Goal: Task Accomplishment & Management: Manage account settings

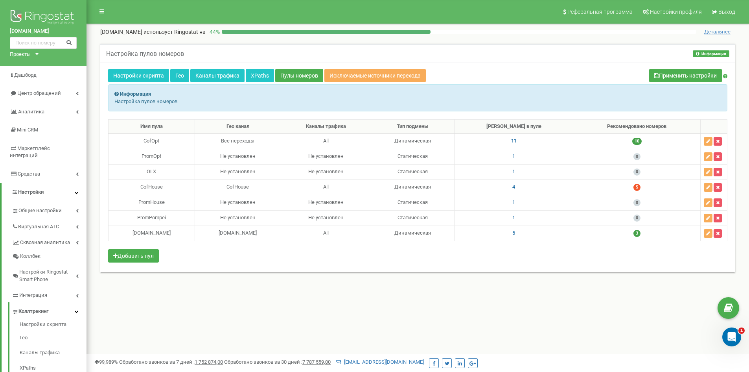
click at [486, 57] on div "Настройка пулов номеров Информация Информация Настройка пулов номеров" at bounding box center [417, 53] width 635 height 19
click at [225, 59] on div "Настройка пулов номеров Информация Информация Настройка пулов номеров" at bounding box center [417, 53] width 635 height 19
click at [208, 76] on link "Каналы трафика" at bounding box center [217, 75] width 54 height 13
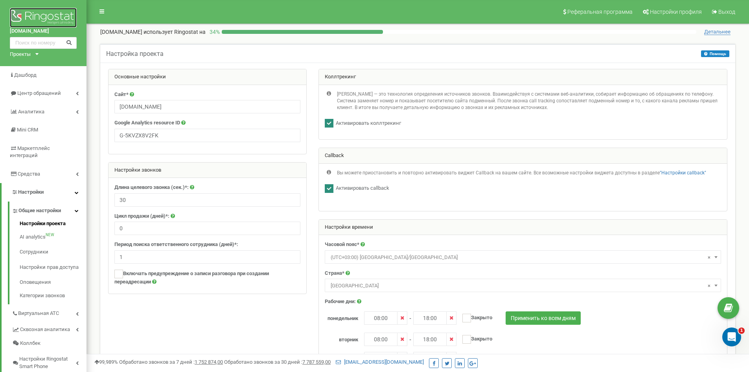
click at [44, 20] on img at bounding box center [43, 18] width 67 height 20
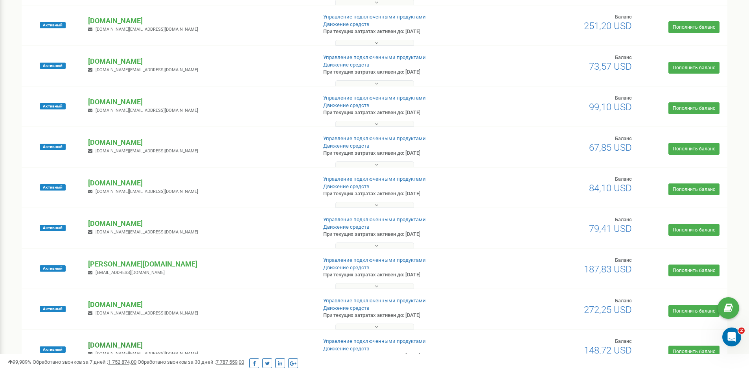
scroll to position [175, 0]
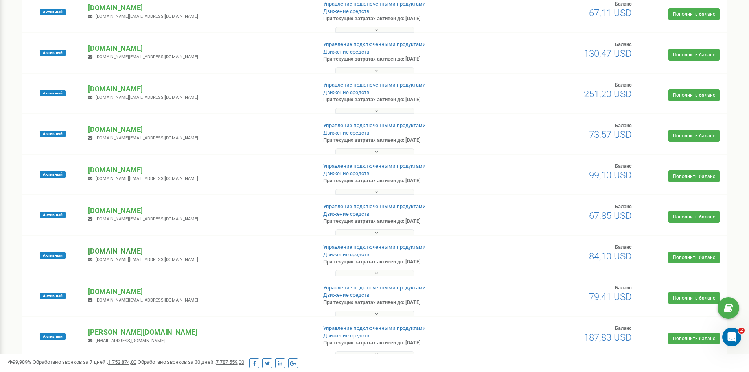
click at [109, 251] on p "[DOMAIN_NAME]" at bounding box center [199, 251] width 222 height 10
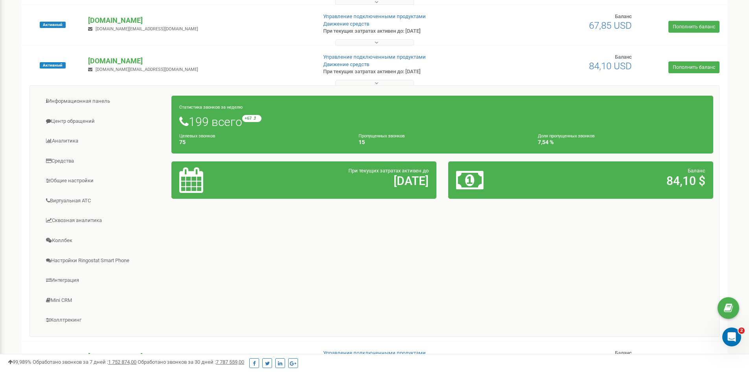
scroll to position [451, 0]
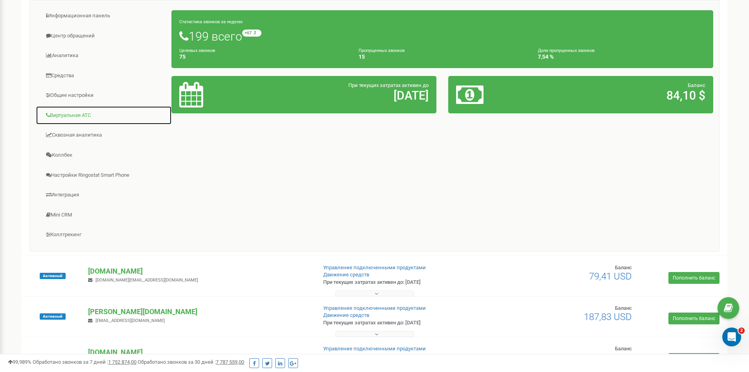
click at [83, 112] on link "Виртуальная АТС" at bounding box center [104, 115] width 136 height 19
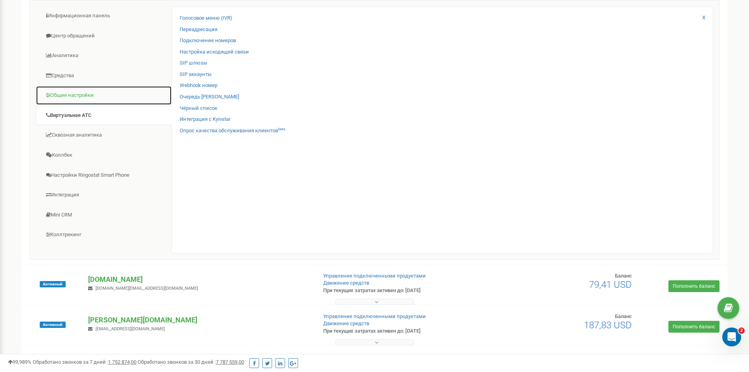
click at [83, 97] on link "Общие настройки" at bounding box center [104, 95] width 136 height 19
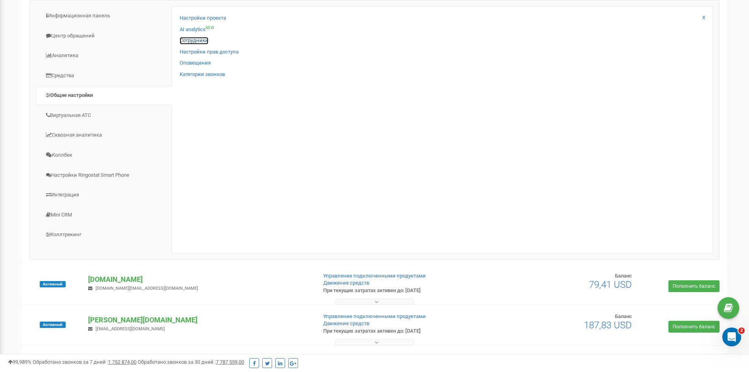
click at [193, 42] on link "Сотрудники" at bounding box center [194, 40] width 29 height 7
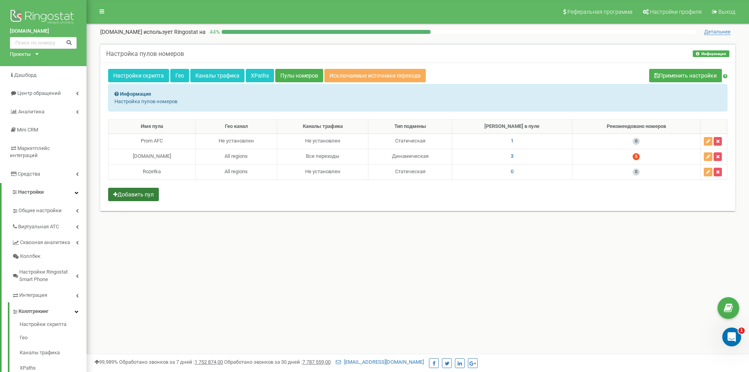
click at [133, 191] on button "Добавить пул" at bounding box center [133, 194] width 51 height 13
select select "29088"
select select "1"
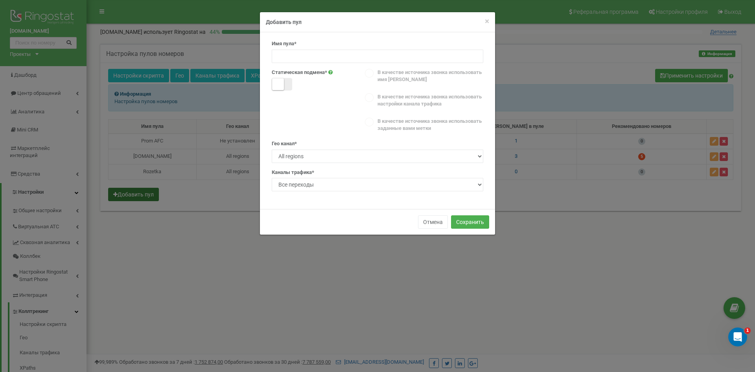
click at [288, 87] on span at bounding box center [282, 84] width 20 height 13
select select
click at [300, 55] on input at bounding box center [378, 56] width 212 height 13
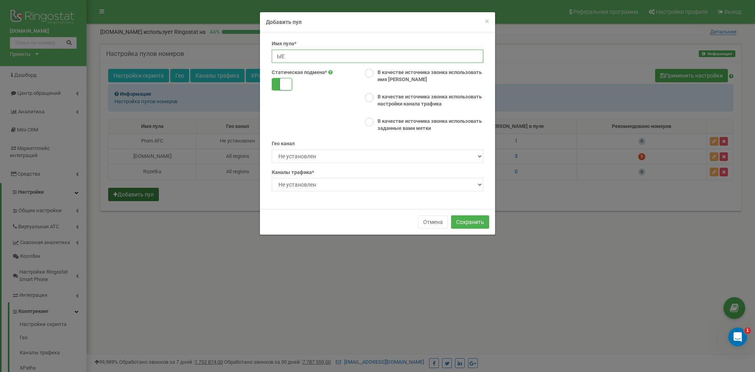
type input "Ы"
type input "І"
type input "STO"
click at [372, 74] on ins at bounding box center [369, 73] width 9 height 9
click at [367, 123] on ins at bounding box center [369, 122] width 9 height 9
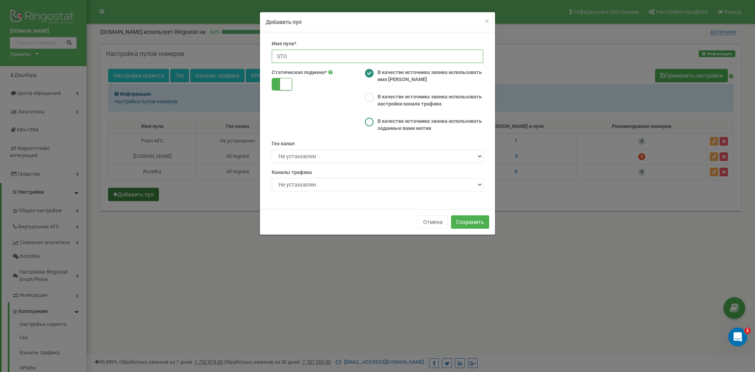
radio input "false"
radio input "true"
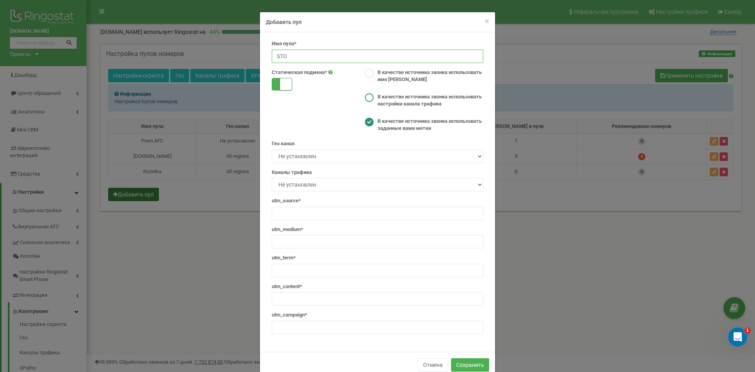
click at [367, 98] on ins at bounding box center [369, 97] width 9 height 9
radio input "true"
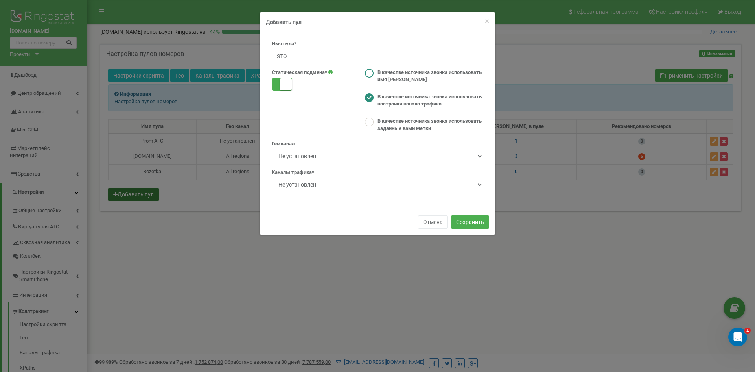
click at [368, 76] on ins at bounding box center [369, 73] width 9 height 9
radio input "true"
type input "STO"
click at [468, 220] on button "Сохранить" at bounding box center [470, 221] width 38 height 13
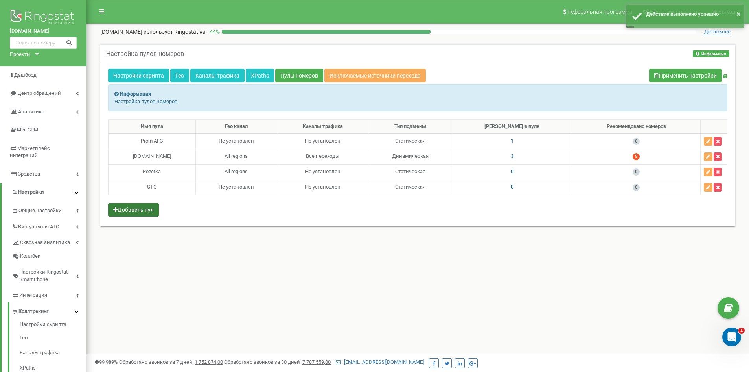
click at [493, 52] on div "Настройка пулов номеров Информация Информация Настройка пулов номеров" at bounding box center [417, 53] width 635 height 19
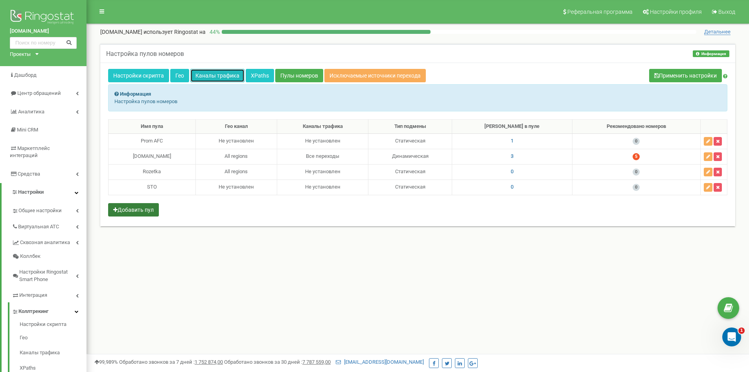
click at [206, 72] on link "Каналы трафика" at bounding box center [217, 75] width 54 height 13
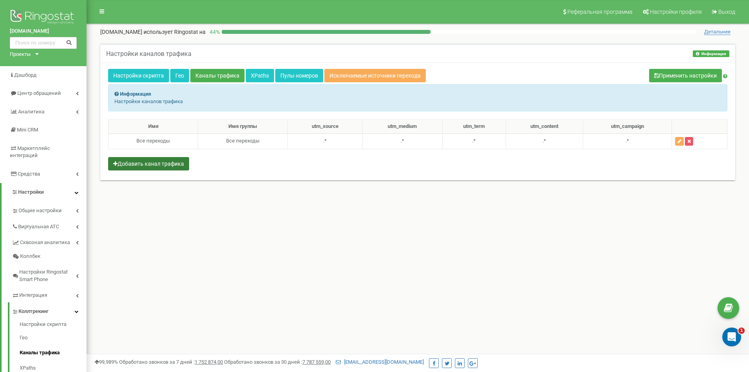
click at [144, 163] on button "Добавить канал трафика" at bounding box center [148, 163] width 81 height 13
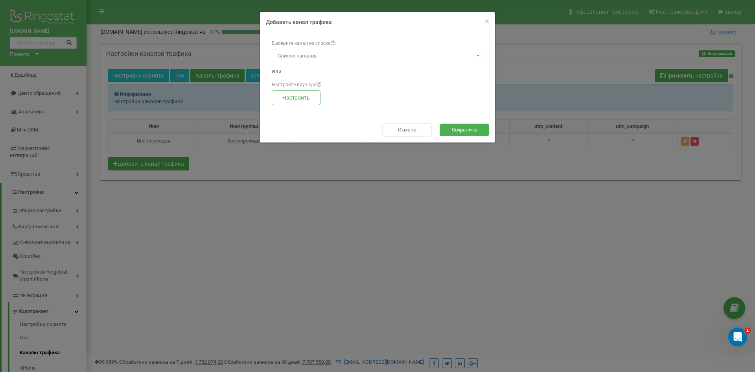
click at [292, 52] on span "Список каналов" at bounding box center [378, 55] width 206 height 11
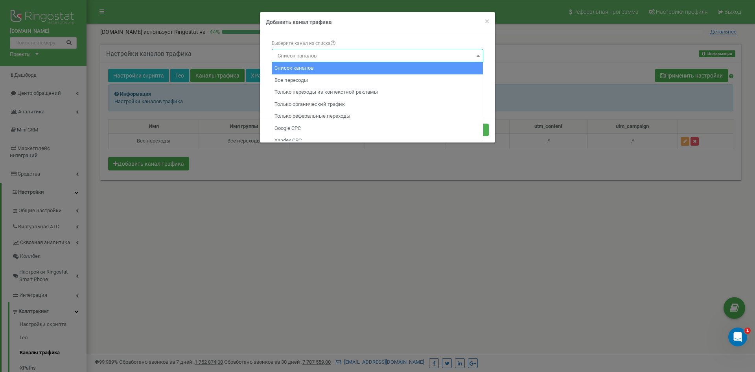
scroll to position [39, 0]
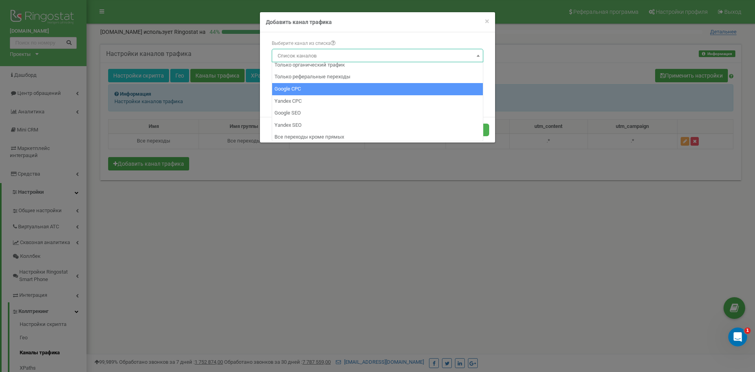
select select "4"
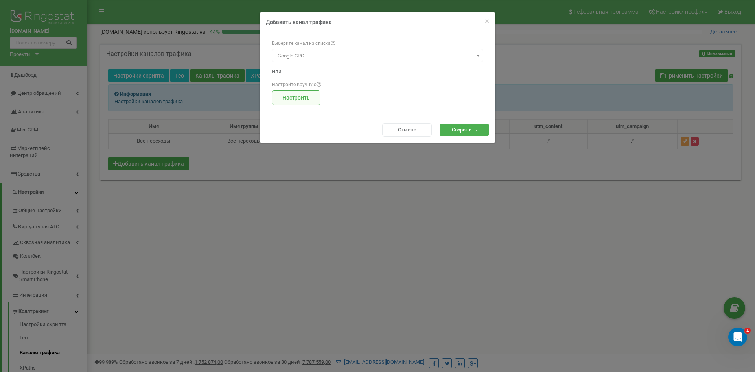
click at [295, 99] on button "Настроить" at bounding box center [296, 97] width 49 height 15
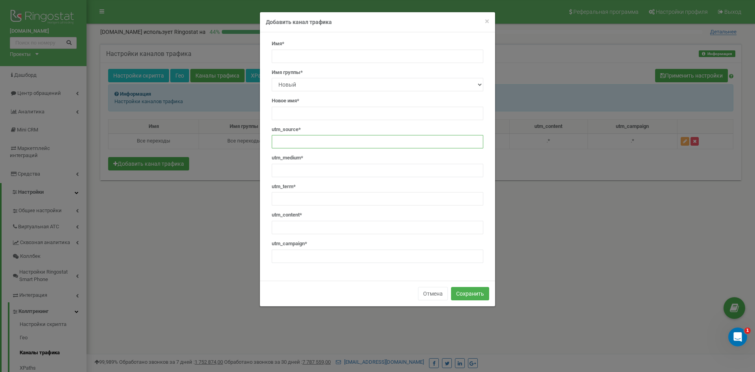
click at [289, 139] on input "text" at bounding box center [378, 141] width 212 height 13
click at [289, 56] on input "text" at bounding box center [378, 56] width 212 height 13
type input "STO UTM"
click at [298, 85] on select "Новый Все переходы" at bounding box center [378, 84] width 212 height 13
click at [297, 82] on select "Новый Все переходы" at bounding box center [378, 84] width 212 height 13
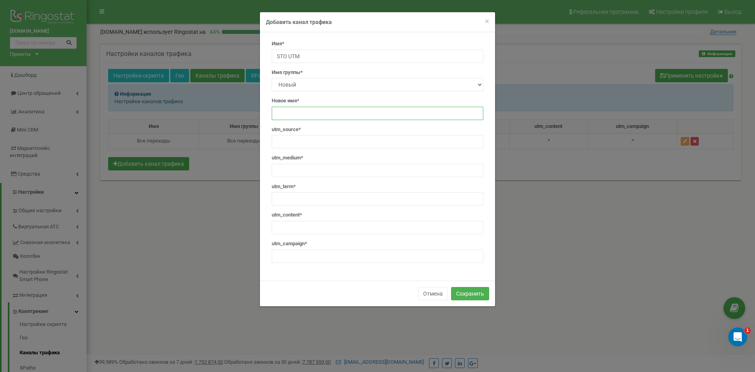
click at [292, 113] on input "text" at bounding box center [378, 113] width 212 height 13
type input "Static"
click at [302, 137] on input "text" at bounding box center [378, 141] width 212 height 13
paste input "google"
type input "google"
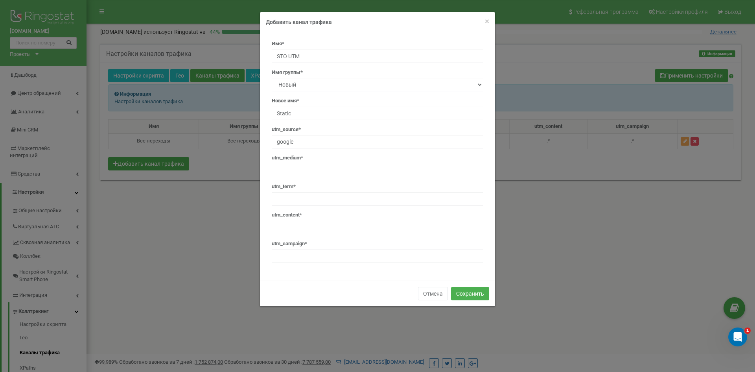
click at [299, 168] on input "text" at bounding box center [378, 170] width 212 height 13
paste input "cpc"
type input "cpc"
click at [295, 257] on input "text" at bounding box center [378, 255] width 212 height 13
paste input "sto"
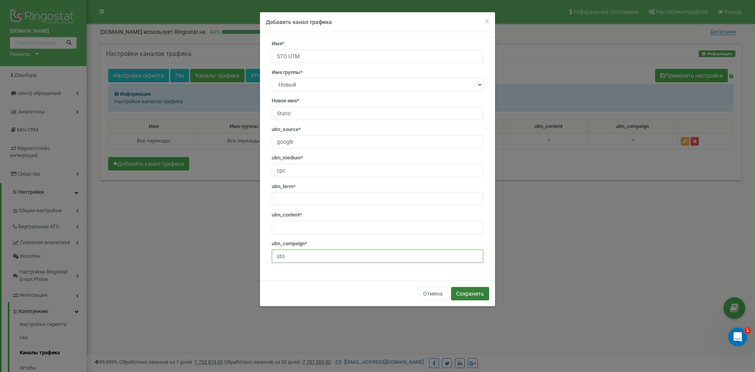
type input "sto"
click at [474, 291] on button "Сохранить" at bounding box center [470, 293] width 38 height 13
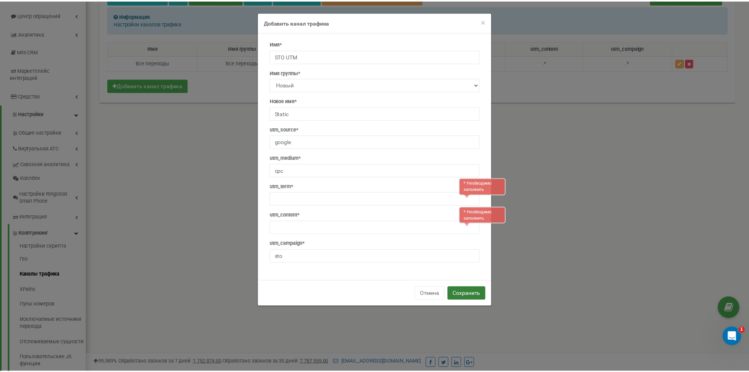
scroll to position [101, 0]
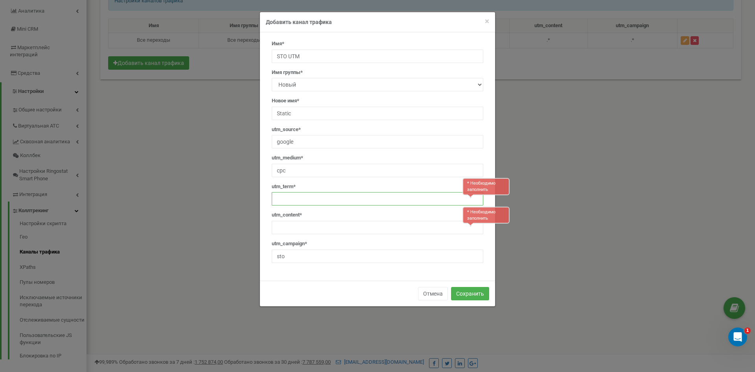
click at [295, 198] on input "text" at bounding box center [378, 198] width 212 height 13
click at [300, 195] on input "text" at bounding box center [378, 198] width 212 height 13
click at [299, 197] on input "text" at bounding box center [378, 198] width 212 height 13
paste input ".*"
type input ".*"
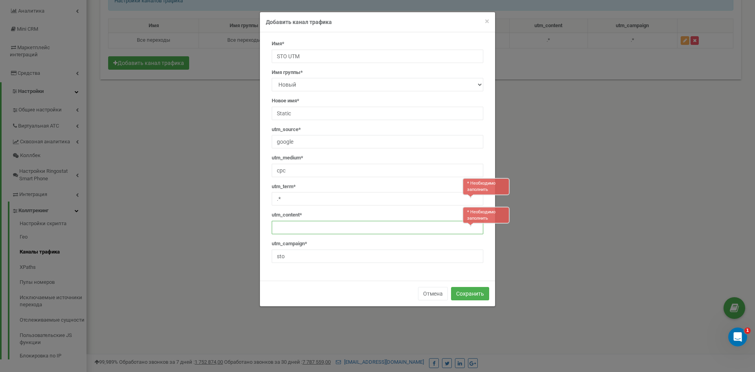
click at [286, 232] on input "text" at bounding box center [378, 227] width 212 height 13
paste input ".*"
type input ".*"
click at [471, 293] on button "Сохранить" at bounding box center [470, 293] width 38 height 13
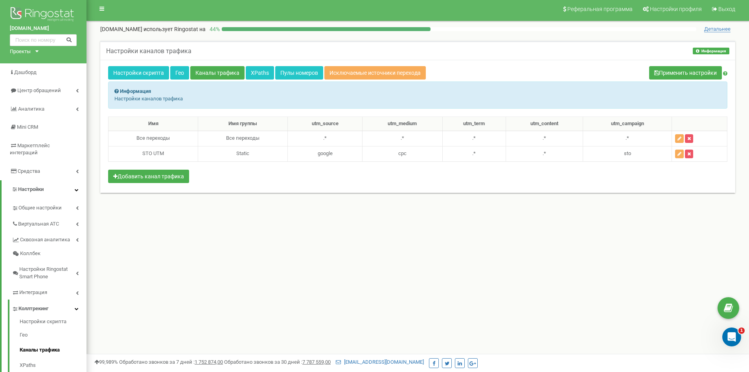
scroll to position [0, 0]
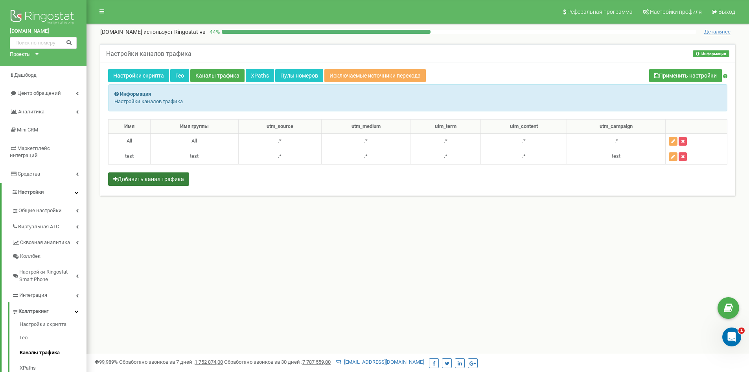
click at [170, 182] on button "Добавить канал трафика" at bounding box center [148, 178] width 81 height 13
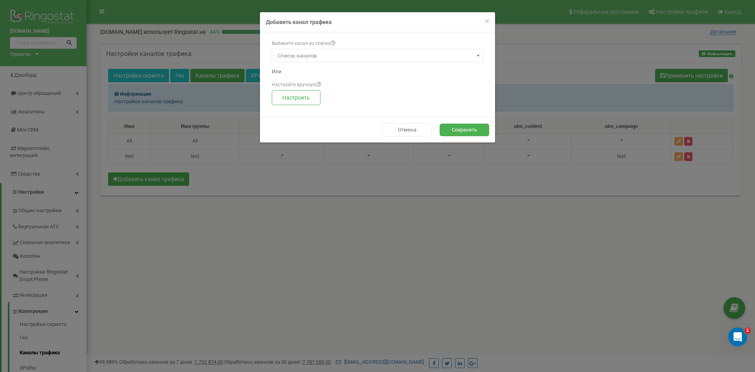
click at [320, 55] on span "Список каналов" at bounding box center [378, 55] width 206 height 11
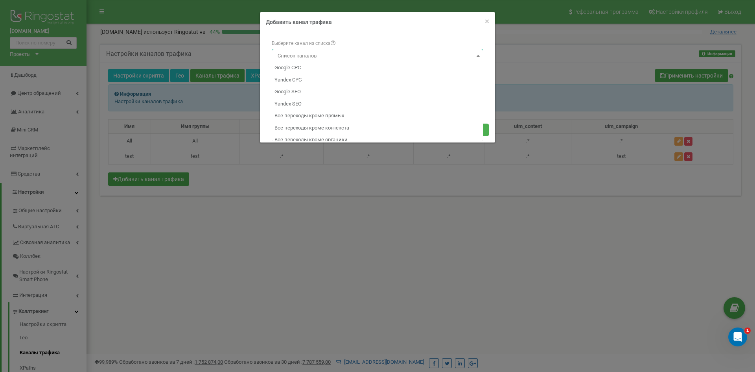
scroll to position [77, 0]
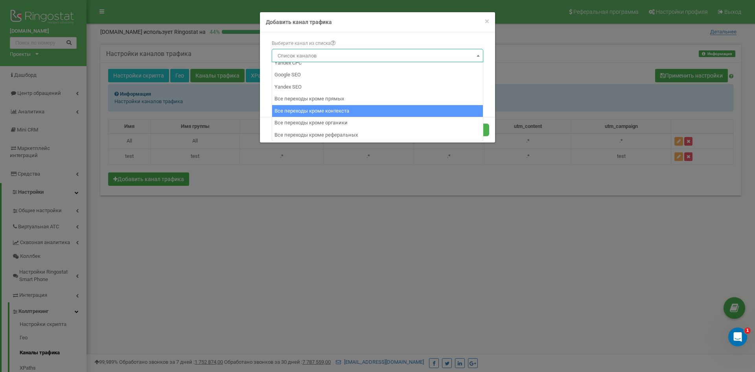
select select "9"
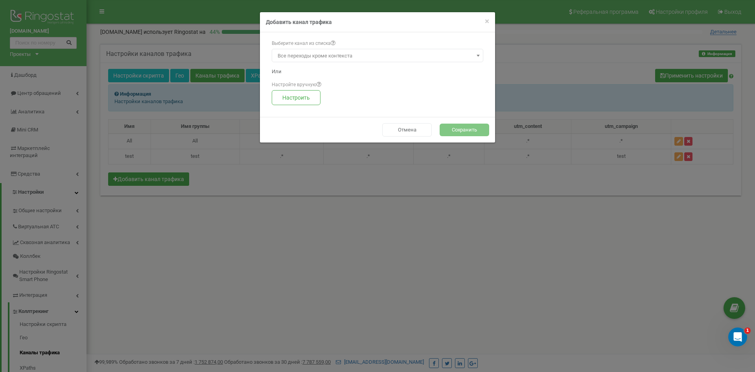
click at [472, 129] on button "Сохранить" at bounding box center [465, 129] width 50 height 13
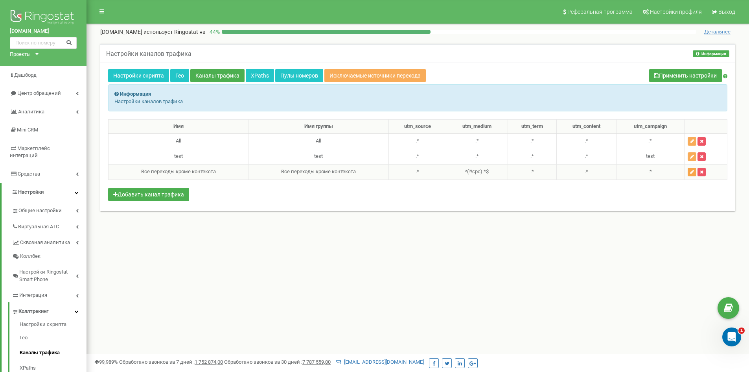
click at [692, 173] on icon "button" at bounding box center [692, 172] width 4 height 5
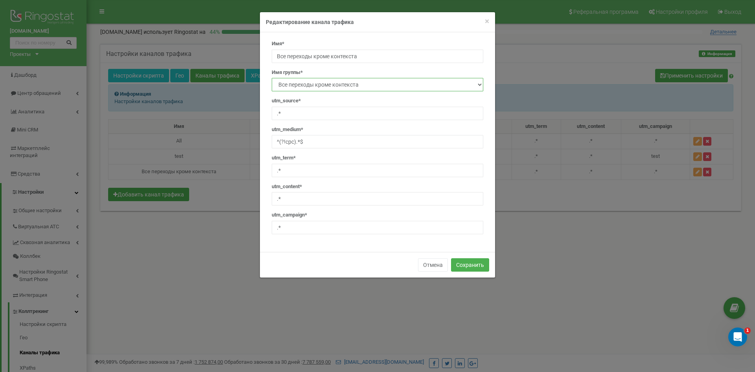
click at [341, 87] on select "Новый All test Все переходы кроме контекста" at bounding box center [378, 84] width 212 height 13
click at [337, 57] on input "Все переходы кроме контекста" at bounding box center [378, 56] width 212 height 13
click at [430, 262] on button "Отмена" at bounding box center [433, 264] width 30 height 13
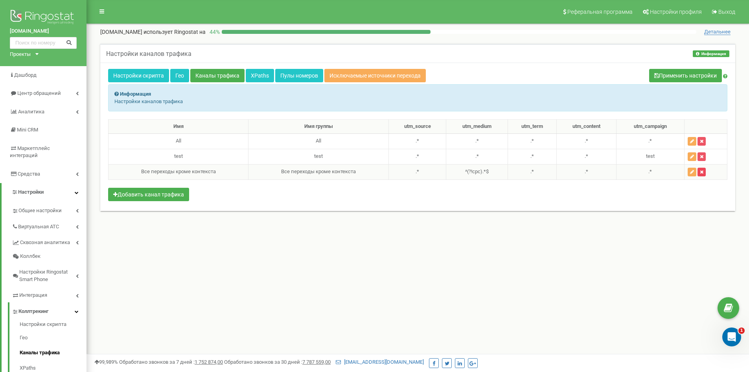
click at [703, 171] on icon "button" at bounding box center [702, 172] width 4 height 5
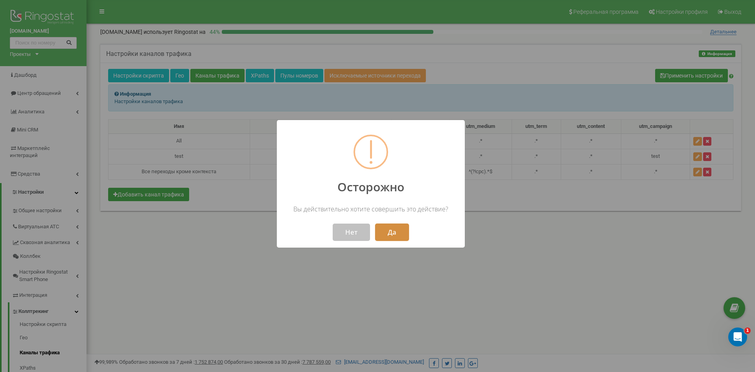
click at [393, 232] on button "Да" at bounding box center [392, 231] width 34 height 17
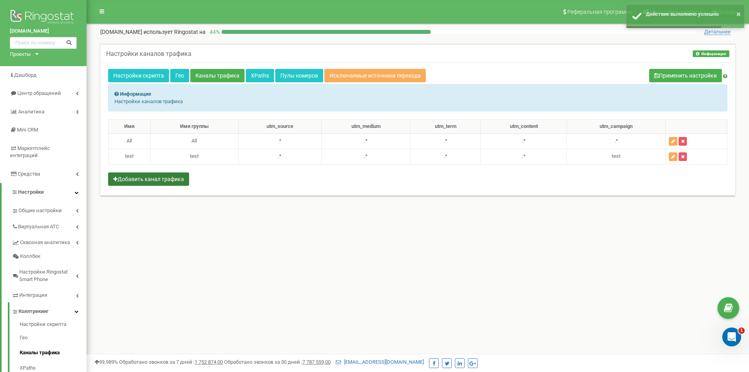
click at [161, 178] on button "Добавить канал трафика" at bounding box center [148, 178] width 81 height 13
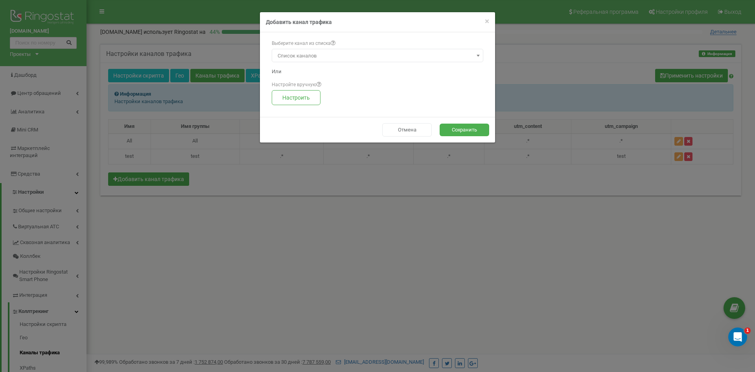
click at [334, 53] on span "Список каналов" at bounding box center [378, 55] width 206 height 11
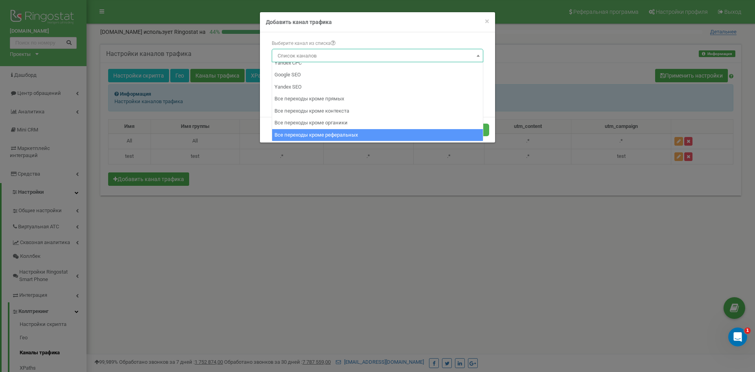
select select "11"
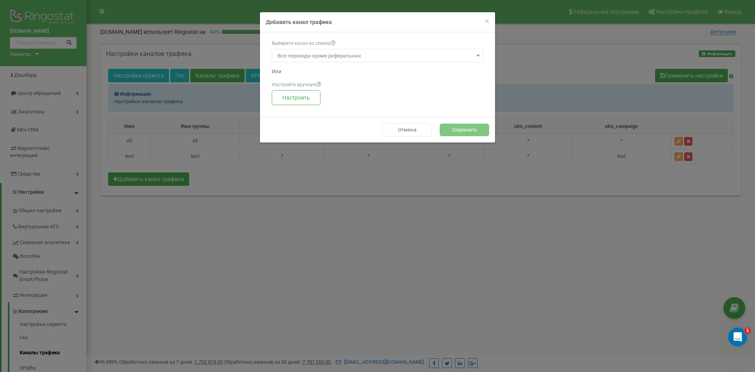
click at [451, 128] on button "Сохранить" at bounding box center [465, 129] width 50 height 13
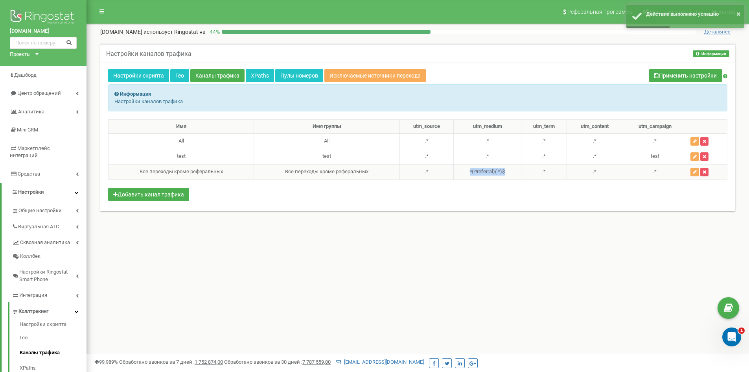
drag, startPoint x: 503, startPoint y: 172, endPoint x: 468, endPoint y: 173, distance: 34.6
click at [468, 173] on td "^(?!referral)(.*)$" at bounding box center [487, 171] width 67 height 15
copy td "^(?!referral)(.*)$"
click at [707, 173] on button "button" at bounding box center [704, 172] width 8 height 9
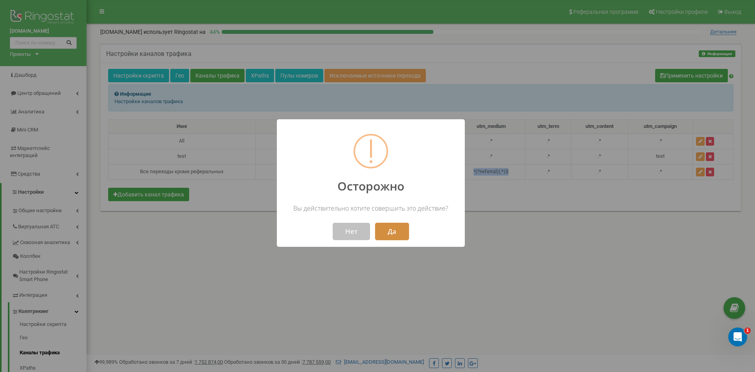
click at [399, 235] on button "Да" at bounding box center [392, 231] width 34 height 17
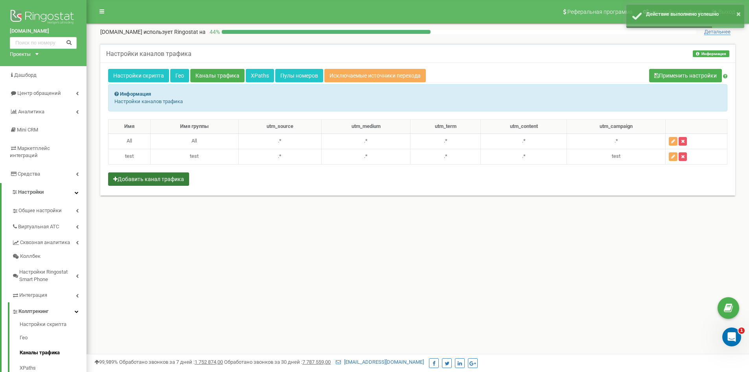
click at [162, 175] on button "Добавить канал трафика" at bounding box center [148, 178] width 81 height 13
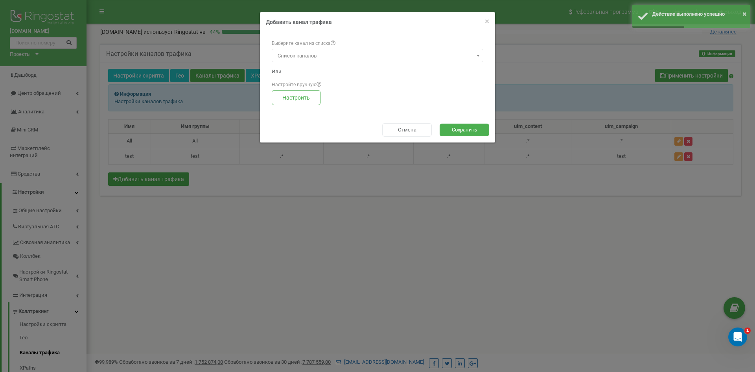
click at [330, 55] on span "Список каналов" at bounding box center [378, 55] width 206 height 11
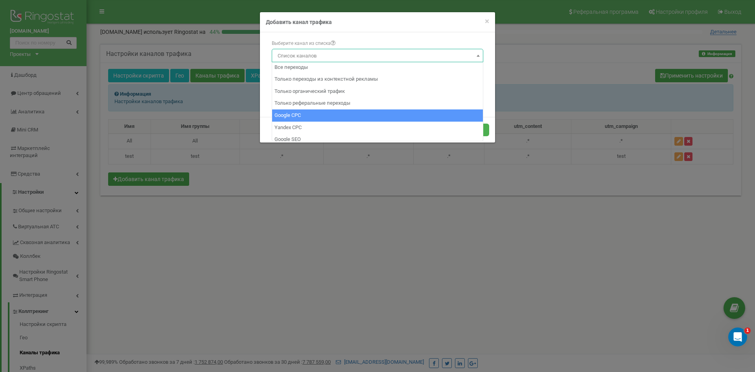
scroll to position [0, 0]
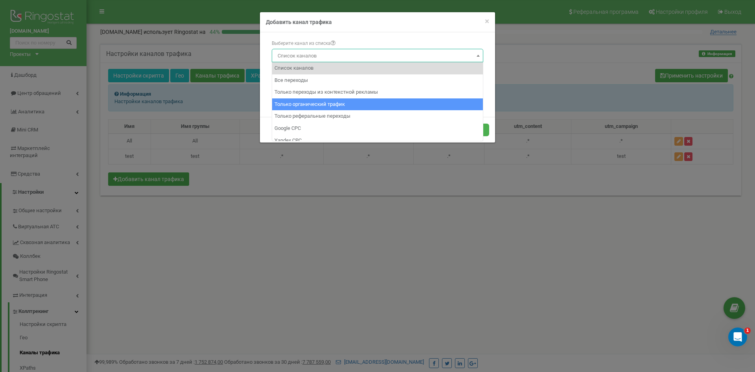
select select "2"
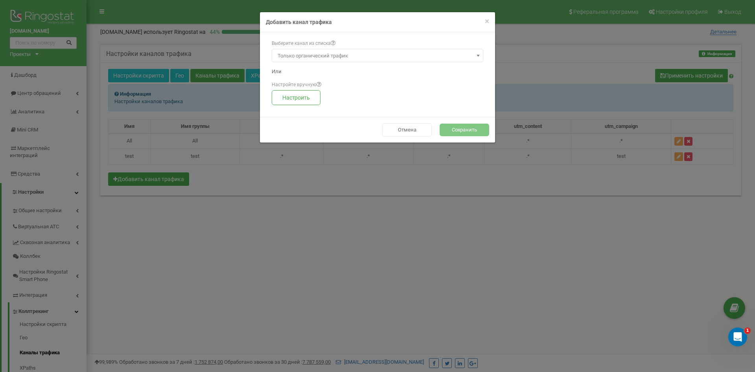
click at [461, 131] on button "Сохранить" at bounding box center [465, 129] width 50 height 13
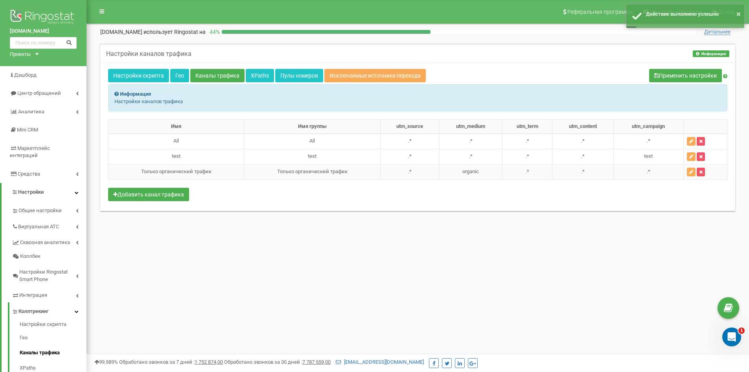
click at [408, 171] on td ".*" at bounding box center [409, 171] width 59 height 15
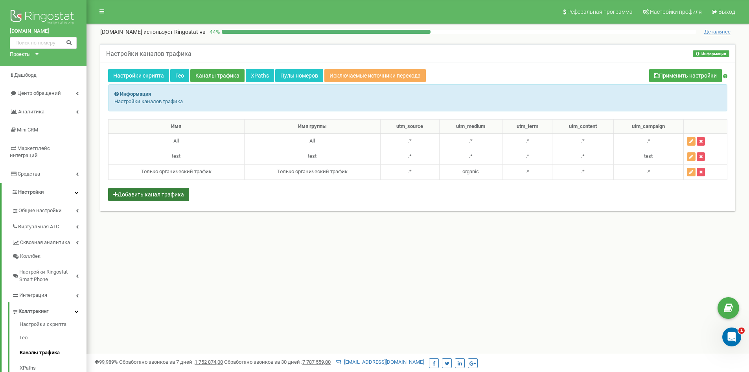
click at [142, 196] on button "Добавить канал трафика" at bounding box center [148, 194] width 81 height 13
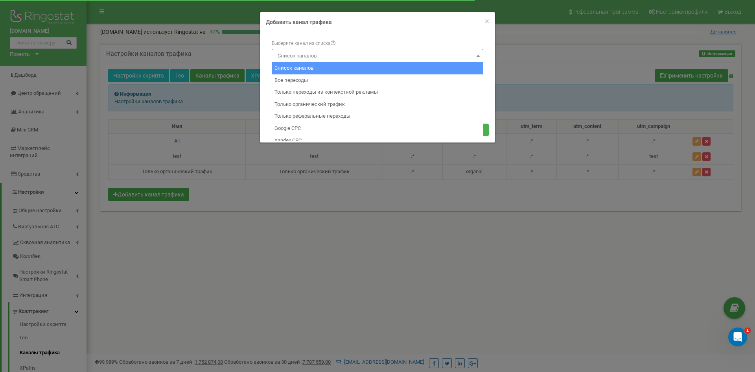
click at [331, 58] on span "Список каналов" at bounding box center [378, 55] width 206 height 11
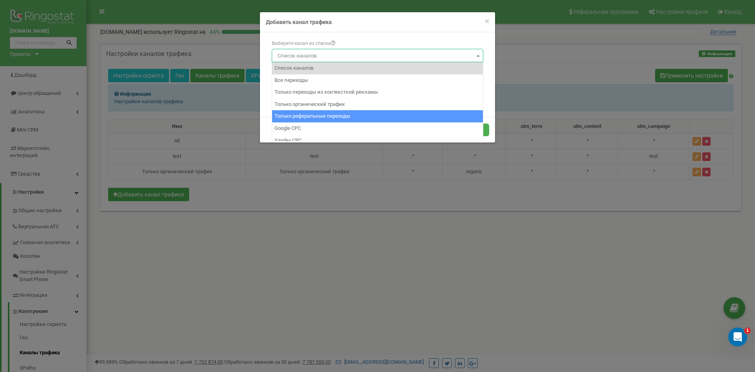
scroll to position [39, 0]
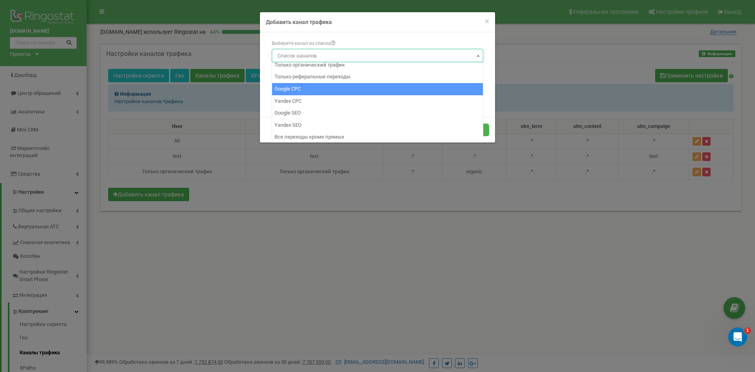
select select "4"
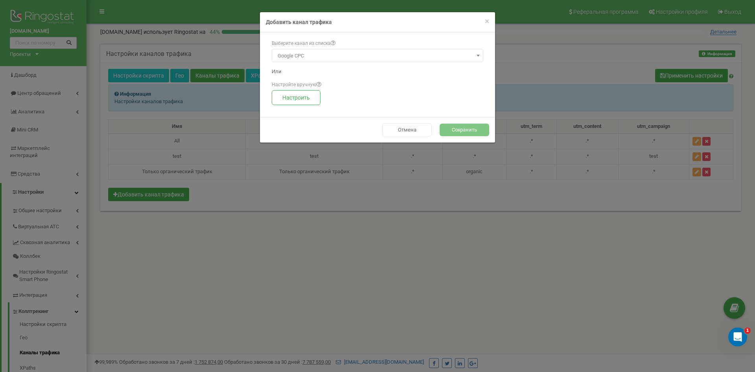
click at [465, 130] on button "Сохранить" at bounding box center [465, 129] width 50 height 13
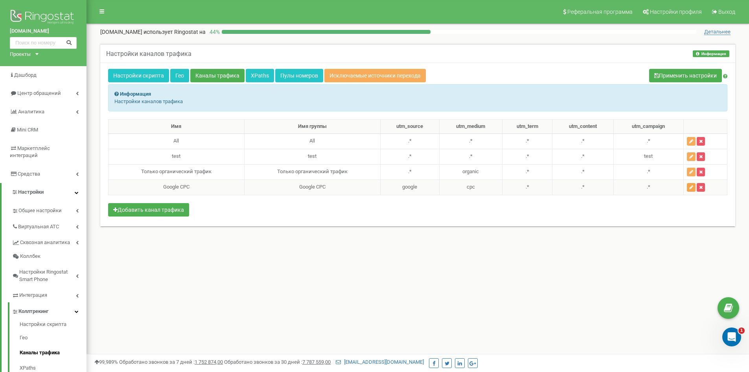
click at [692, 190] on button "button" at bounding box center [691, 187] width 9 height 9
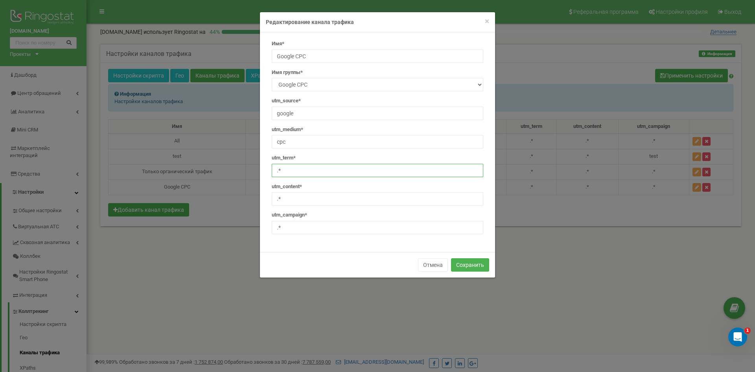
click at [286, 169] on input ".*" at bounding box center [378, 170] width 212 height 13
click at [432, 266] on button "Отмена" at bounding box center [433, 264] width 30 height 13
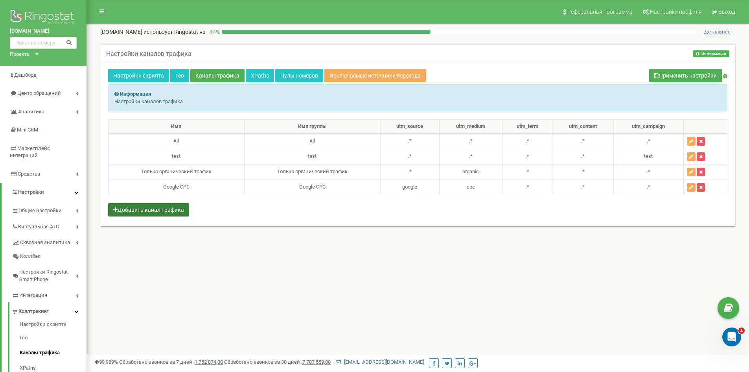
click at [149, 212] on button "Добавить канал трафика" at bounding box center [148, 209] width 81 height 13
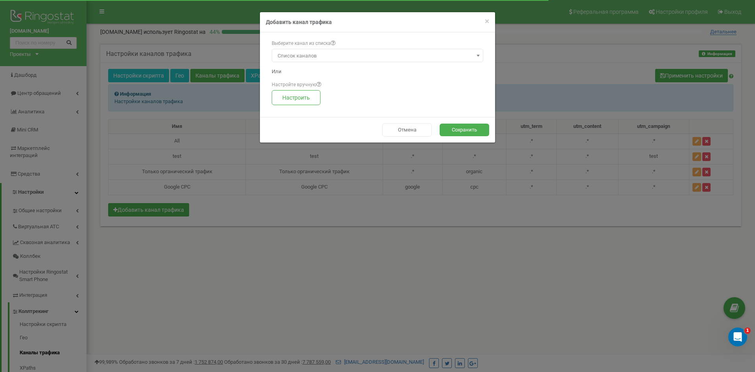
click at [349, 54] on span "Список каналов" at bounding box center [378, 55] width 206 height 11
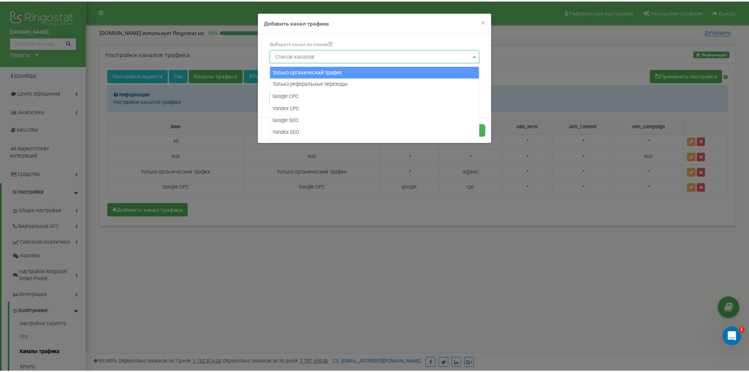
scroll to position [77, 0]
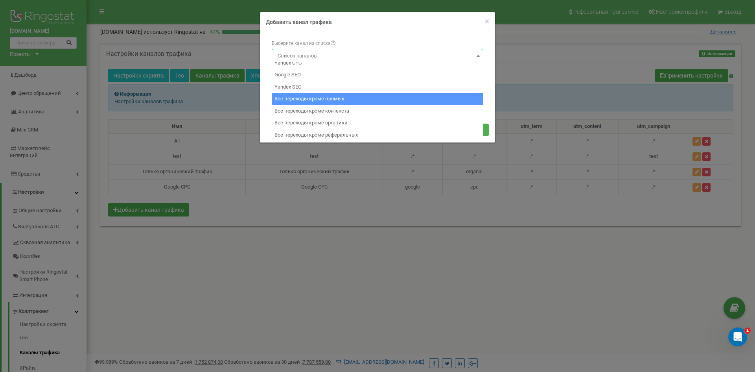
select select "8"
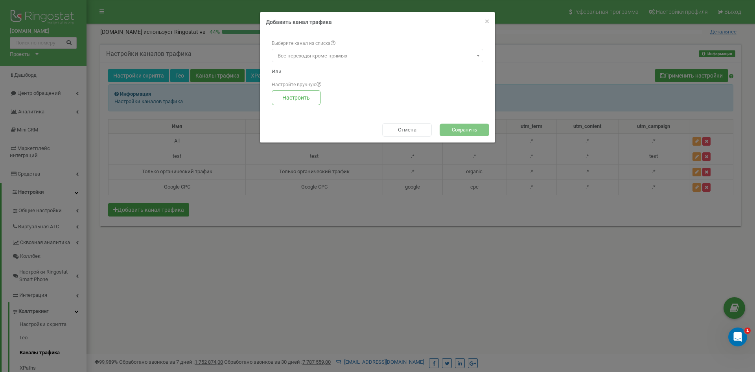
click at [465, 129] on button "Сохранить" at bounding box center [465, 129] width 50 height 13
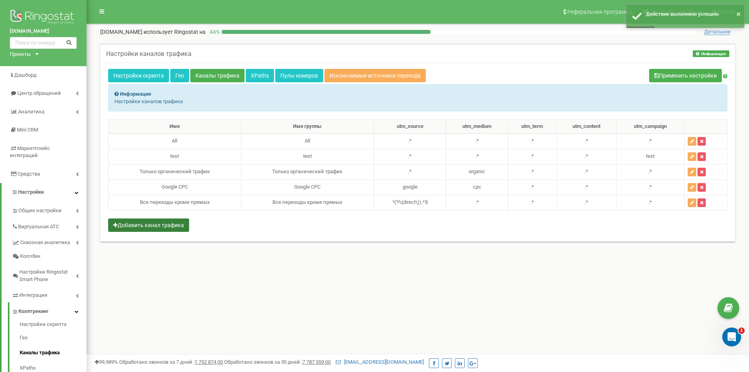
click at [149, 227] on button "Добавить канал трафика" at bounding box center [148, 224] width 81 height 13
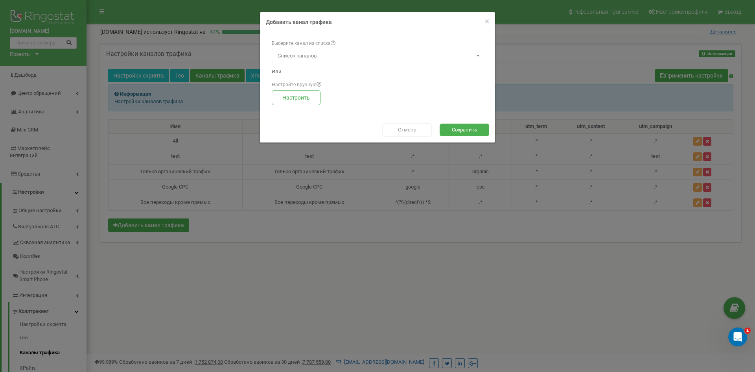
click at [407, 128] on button "Отмена" at bounding box center [407, 130] width 50 height 14
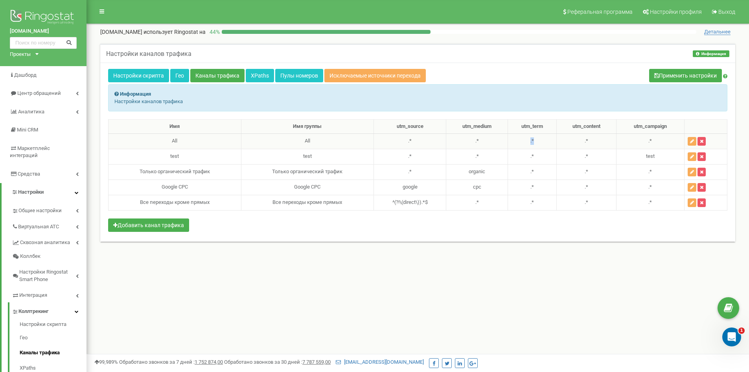
drag, startPoint x: 529, startPoint y: 141, endPoint x: 537, endPoint y: 140, distance: 8.3
click at [537, 140] on td ".*" at bounding box center [532, 140] width 49 height 15
copy td ".*"
click at [702, 174] on button "button" at bounding box center [702, 172] width 8 height 9
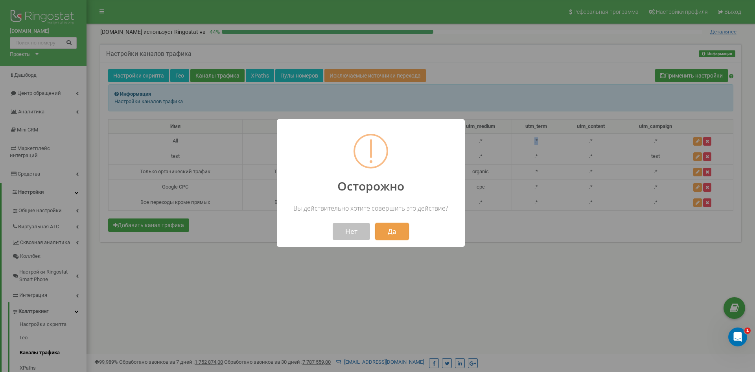
click at [396, 230] on button "Да" at bounding box center [392, 231] width 34 height 17
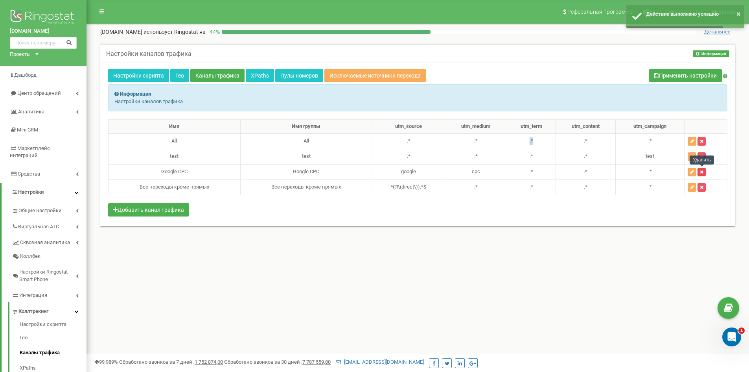
click at [702, 173] on icon "button" at bounding box center [702, 172] width 4 height 5
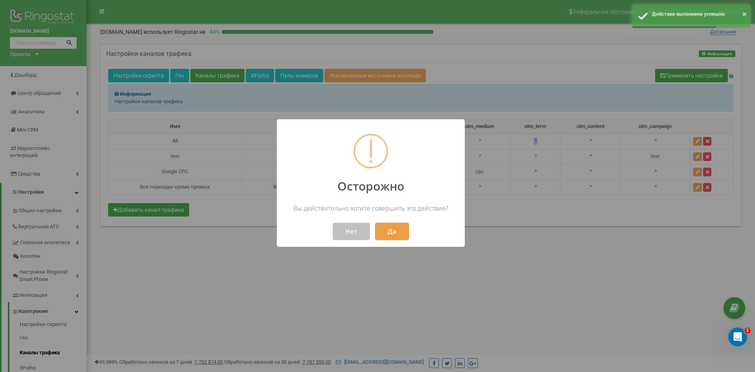
click at [388, 233] on button "Да" at bounding box center [392, 231] width 34 height 17
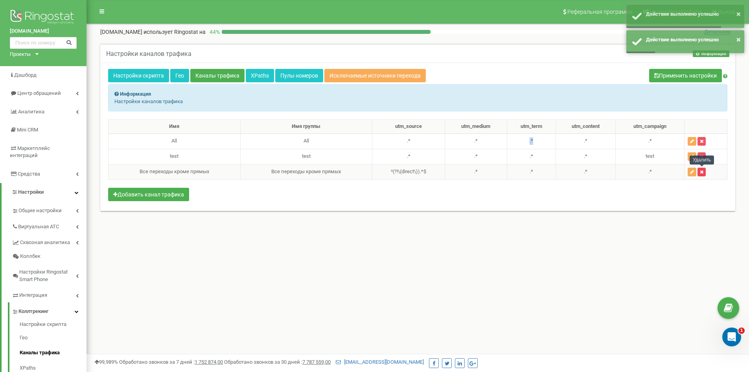
click at [703, 172] on icon "button" at bounding box center [702, 172] width 4 height 5
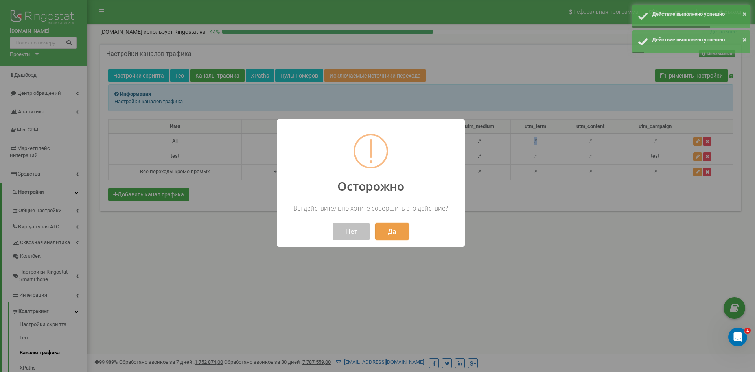
click at [383, 232] on button "Да" at bounding box center [392, 231] width 34 height 17
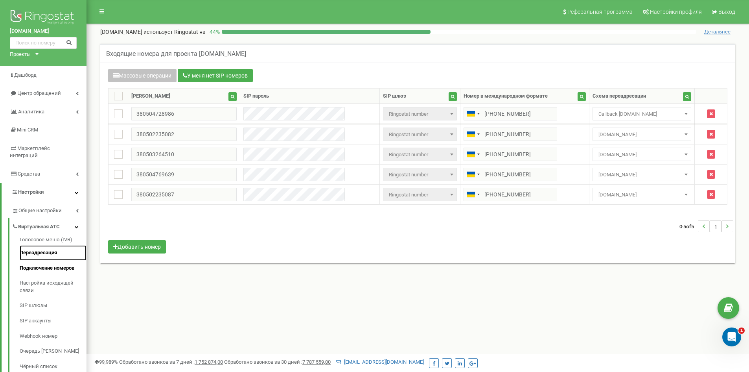
click at [46, 245] on link "Переадресация" at bounding box center [53, 252] width 67 height 15
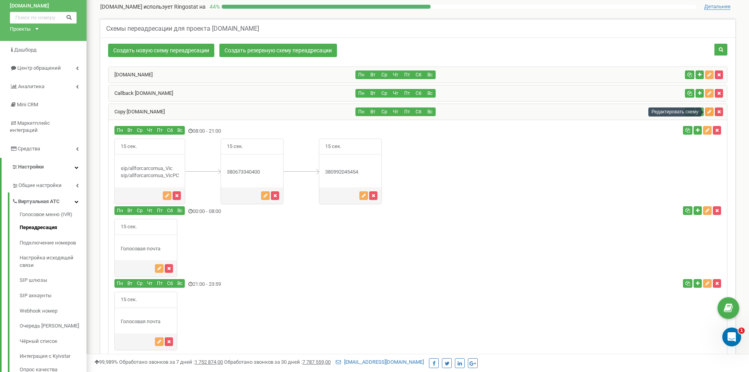
click at [708, 114] on icon "button" at bounding box center [710, 111] width 4 height 5
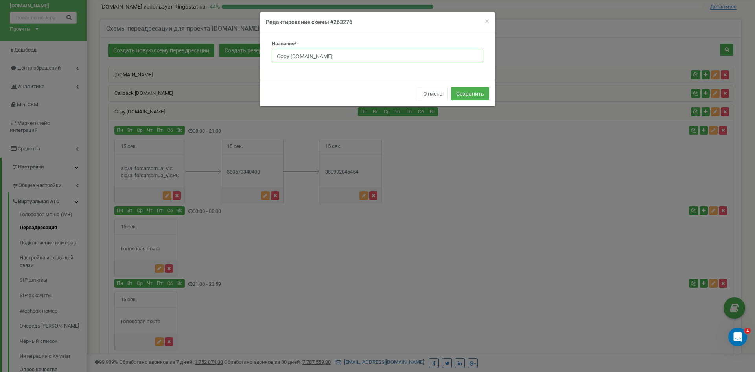
drag, startPoint x: 350, startPoint y: 55, endPoint x: 269, endPoint y: 59, distance: 81.5
click at [269, 59] on div "Название* Copy [DOMAIN_NAME]" at bounding box center [377, 54] width 223 height 29
type input "STO-schema"
click at [478, 93] on button "Сохранить" at bounding box center [470, 93] width 38 height 13
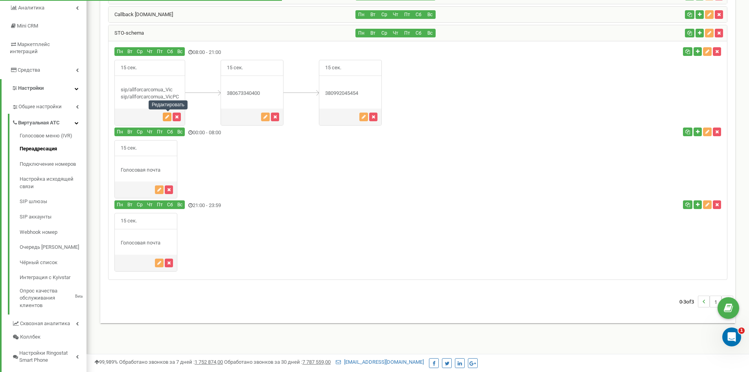
click at [168, 118] on icon "button" at bounding box center [167, 116] width 4 height 5
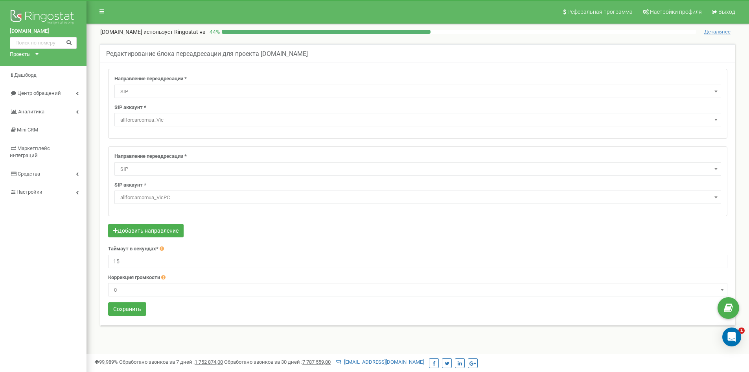
select select "SIP"
select select "allforcarcomua_Vic"
select select "SIP"
select select "allforcarcomua_VicPC"
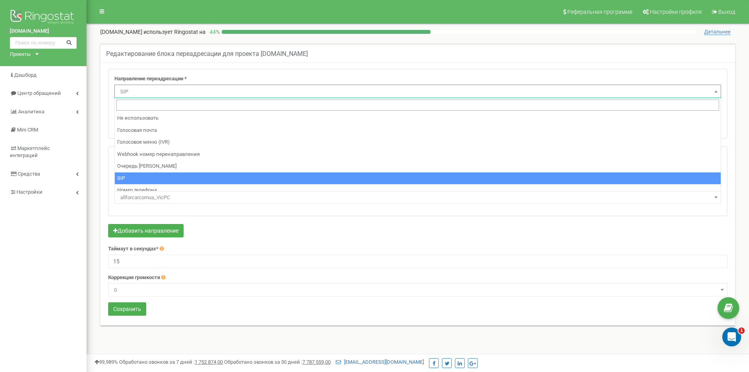
click at [146, 93] on span "SIP" at bounding box center [417, 91] width 601 height 11
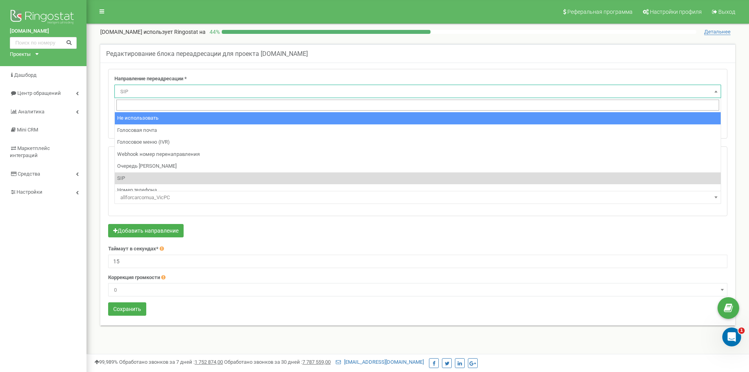
click at [144, 90] on span "SIP" at bounding box center [417, 91] width 601 height 11
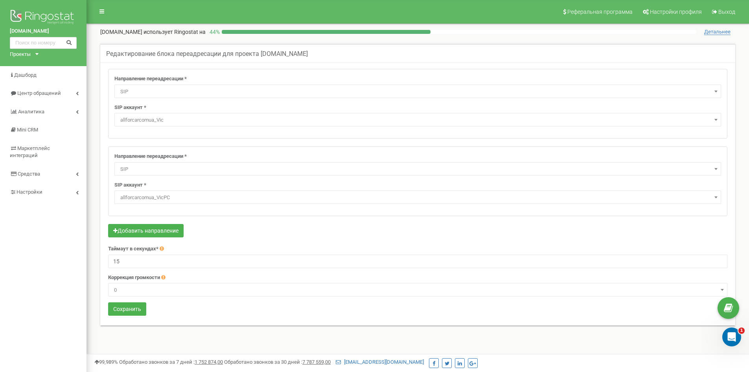
click at [147, 89] on span "SIP" at bounding box center [417, 91] width 601 height 11
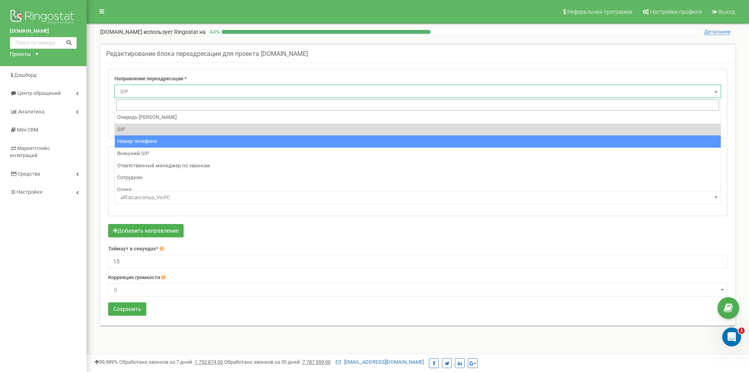
scroll to position [53, 0]
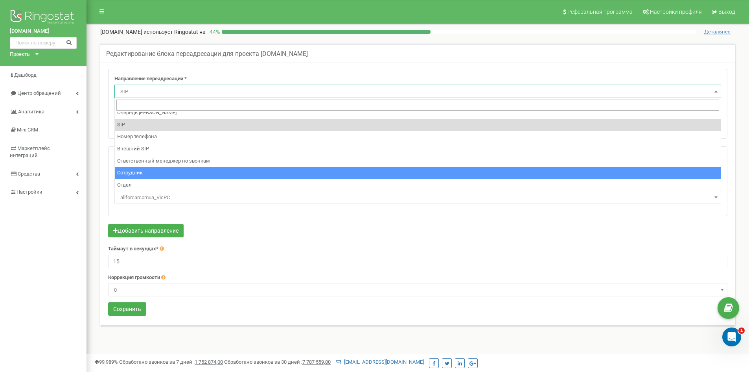
select select "Employee"
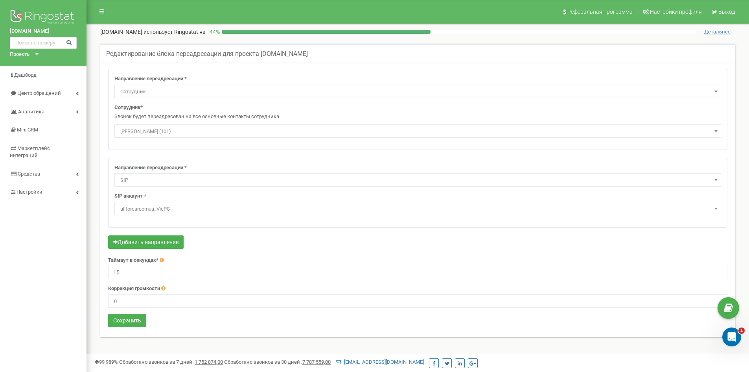
click at [188, 131] on span "Валентин Бартыш (101)" at bounding box center [417, 131] width 601 height 11
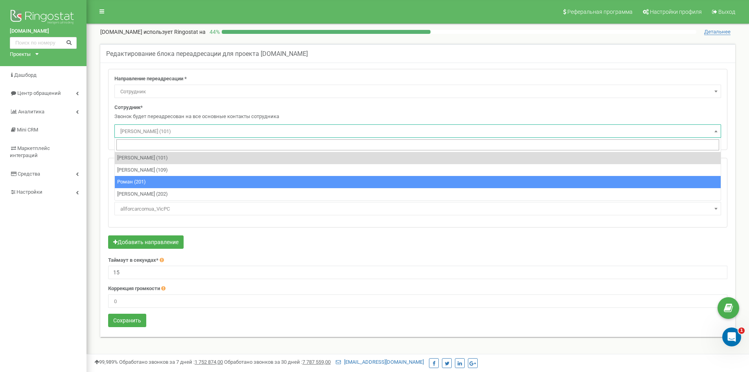
select select "485691"
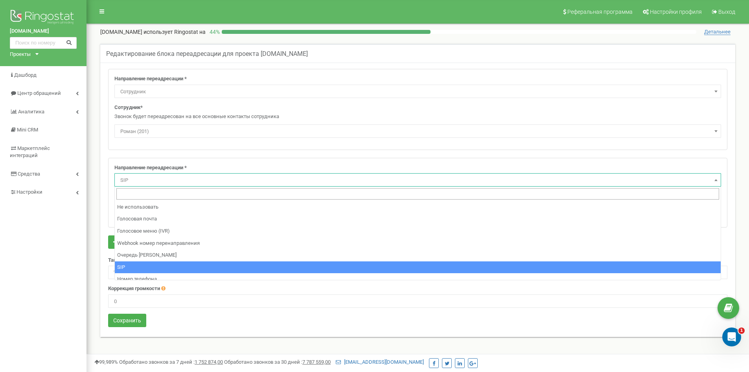
click at [142, 177] on span "SIP" at bounding box center [417, 180] width 601 height 11
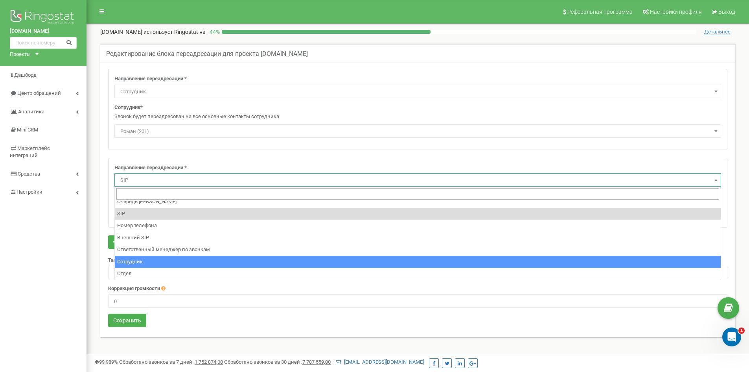
select select "Employee"
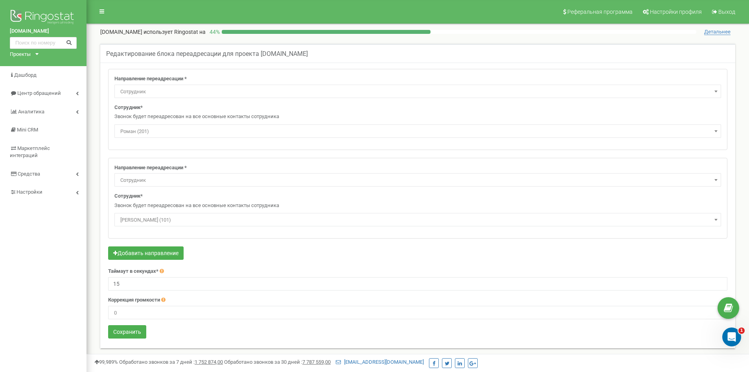
click at [166, 216] on span "Валентин Бартыш (101)" at bounding box center [417, 219] width 601 height 11
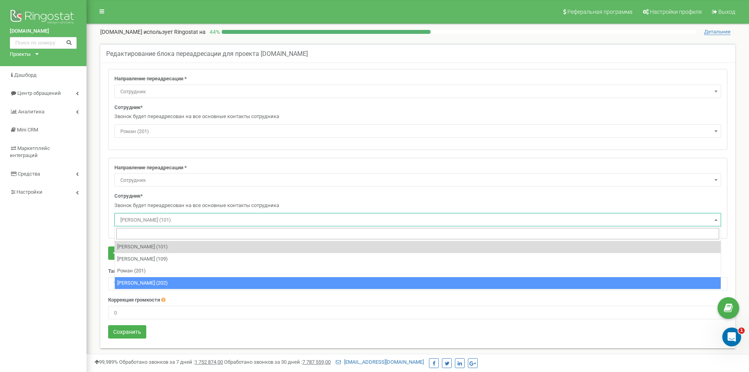
select select "485696"
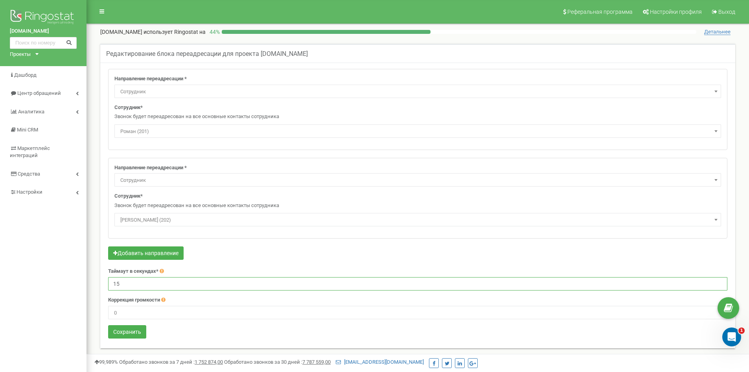
click at [129, 286] on input "15" at bounding box center [417, 283] width 619 height 13
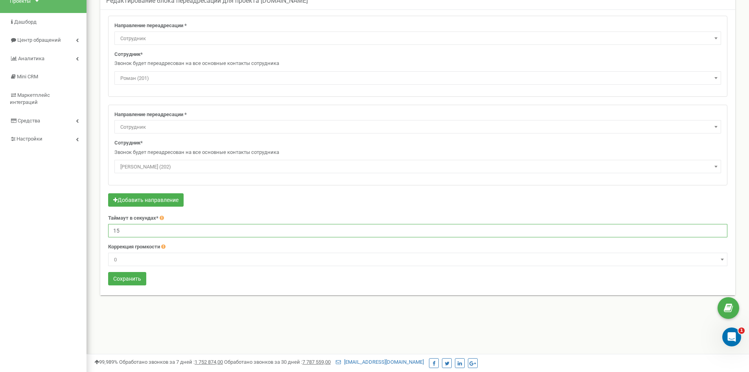
scroll to position [0, 0]
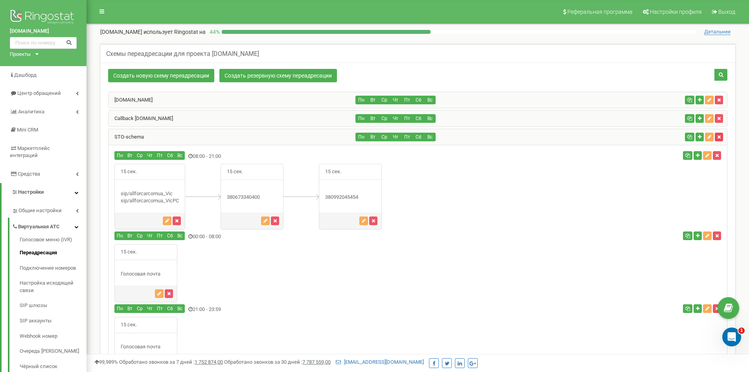
click at [719, 136] on icon "button" at bounding box center [719, 137] width 4 height 5
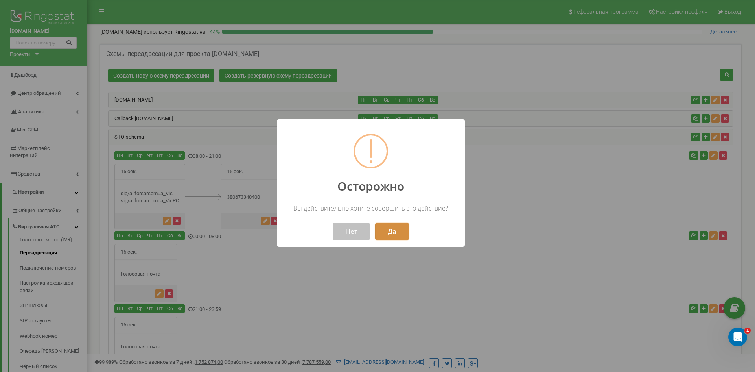
click at [388, 231] on button "Да" at bounding box center [392, 231] width 34 height 17
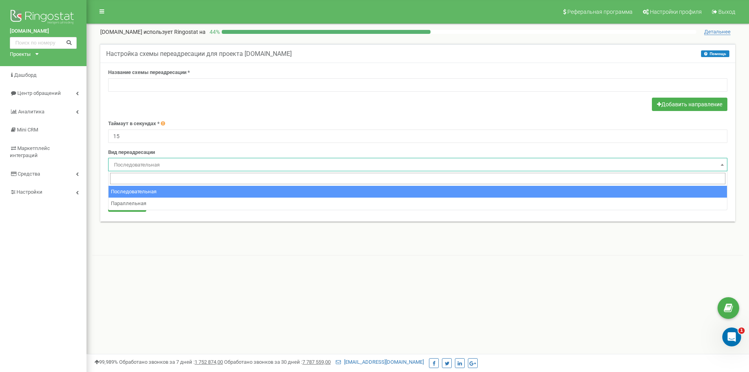
click at [146, 164] on span "Последовательная" at bounding box center [418, 164] width 614 height 11
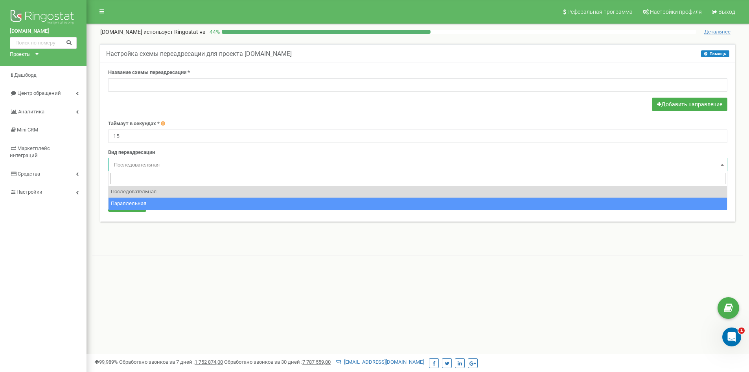
select select "parallel"
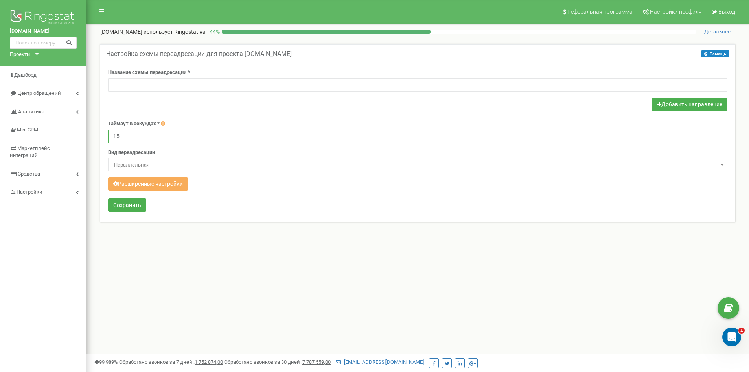
click at [114, 138] on input "15" at bounding box center [417, 135] width 619 height 13
type input "30"
click at [160, 82] on input "text" at bounding box center [417, 84] width 619 height 13
type input "STO-schema"
click at [151, 183] on button "Расширенные настройки" at bounding box center [148, 183] width 80 height 13
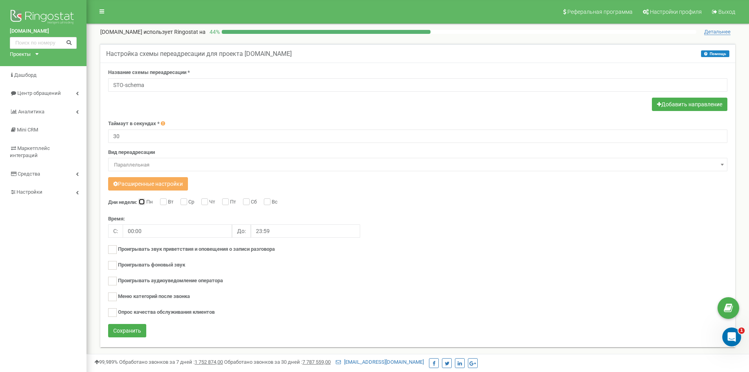
click at [142, 203] on input "Пн" at bounding box center [140, 202] width 5 height 5
checkbox input "true"
click at [163, 203] on input "Вт" at bounding box center [162, 202] width 5 height 5
checkbox input "true"
drag, startPoint x: 183, startPoint y: 203, endPoint x: 193, endPoint y: 203, distance: 9.8
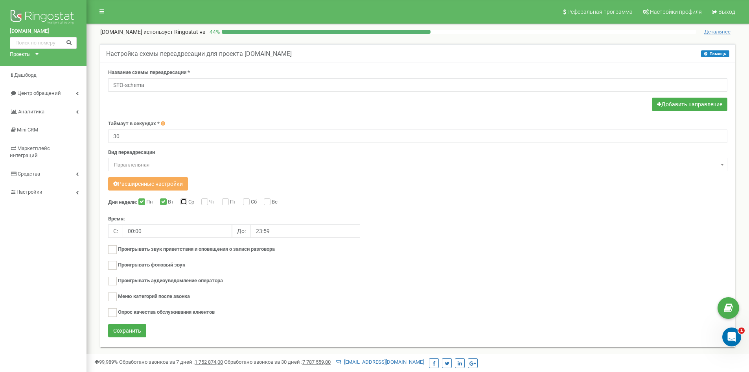
click at [184, 203] on input "Ср" at bounding box center [183, 202] width 5 height 5
checkbox input "true"
click at [206, 201] on input "Чт" at bounding box center [203, 202] width 5 height 5
checkbox input "true"
click at [226, 201] on input "Пт" at bounding box center [224, 202] width 5 height 5
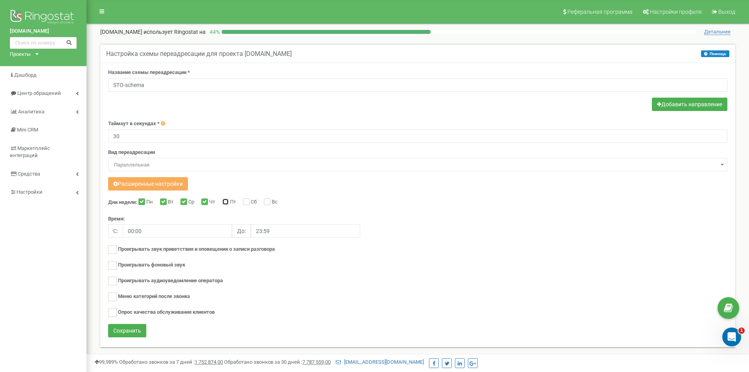
checkbox input "true"
click at [248, 204] on input "Сб" at bounding box center [245, 202] width 5 height 5
checkbox input "true"
click at [269, 203] on input "Вс" at bounding box center [266, 202] width 5 height 5
checkbox input "true"
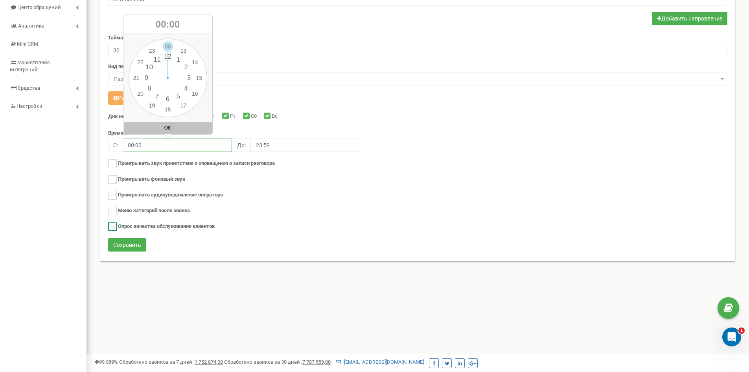
drag, startPoint x: 144, startPoint y: 230, endPoint x: 128, endPoint y: 197, distance: 36.4
click at [127, 225] on div "Дни недели: Пн Вт Ср Чт Пт Сб Вс Время: C: 00:00 До: 23:59" at bounding box center [417, 174] width 619 height 125
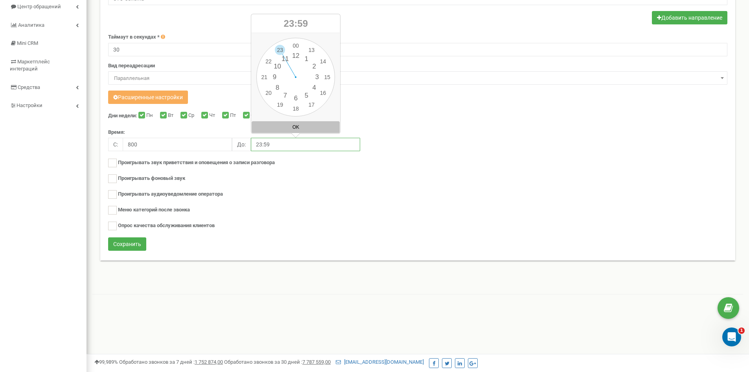
click at [284, 142] on input "23:59" at bounding box center [305, 144] width 109 height 13
click at [141, 147] on input "800" at bounding box center [177, 144] width 109 height 13
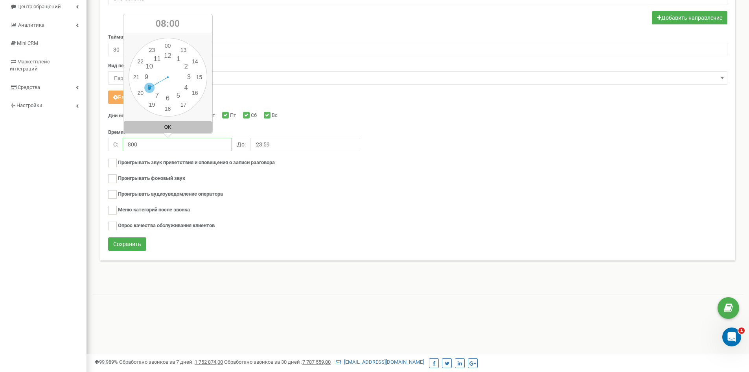
click at [151, 88] on div "00 1 2 3 4 5 6 7 8 9 10 11 12 13 14 15 16 17 18 19 20 21 22 23 00 05 10 15 20 2…" at bounding box center [168, 77] width 79 height 79
click at [169, 44] on div "00 1 2 3 4 5 6 7 8 9 10 11 12 13 14 15 16 17 18 19 20 21 22 23 00 05 10 15 20 2…" at bounding box center [168, 77] width 79 height 79
click at [167, 41] on div "00 1 2 3 4 5 6 7 8 9 10 11 12 13 14 15 16 17 18 19 20 21 22 23 00 05 10 15 20 2…" at bounding box center [168, 77] width 79 height 79
click at [172, 124] on button "OK" at bounding box center [168, 127] width 88 height 12
type input "08:00"
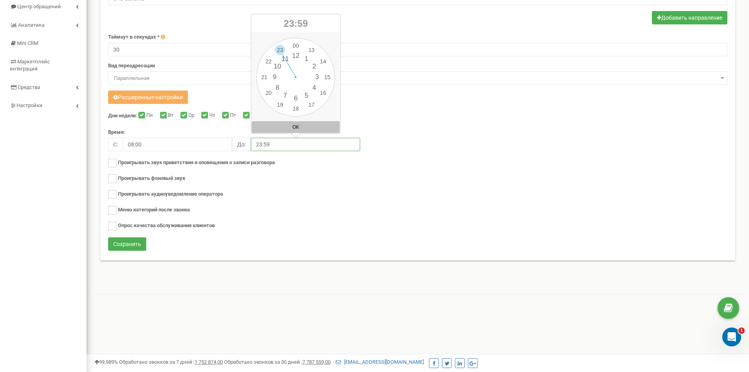
click at [266, 143] on input "23:59" at bounding box center [305, 144] width 109 height 13
click at [266, 76] on div "00 1 2 3 4 5 6 7 8 9 10 11 12 13 14 15 16 17 18 19 20 21 22 23 00 05 10 15 20 2…" at bounding box center [295, 77] width 79 height 79
click at [295, 46] on div "00 1 2 3 4 5 6 7 8 9 10 11 12 13 14 15 16 17 18 19 20 21 22 23 00 05 10 15 20 2…" at bounding box center [295, 77] width 79 height 79
click at [293, 128] on button "OK" at bounding box center [296, 127] width 88 height 12
type input "21:00"
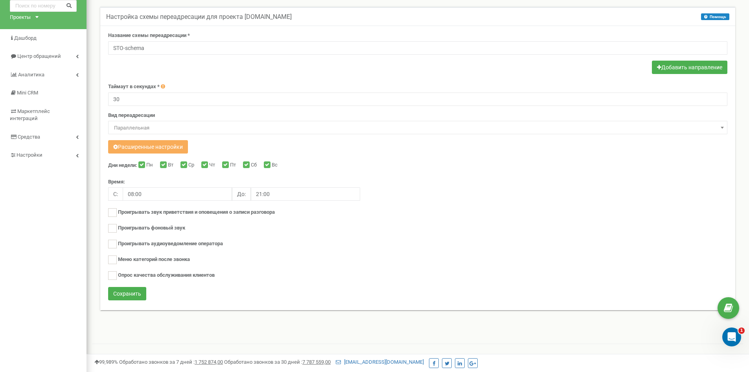
scroll to position [79, 0]
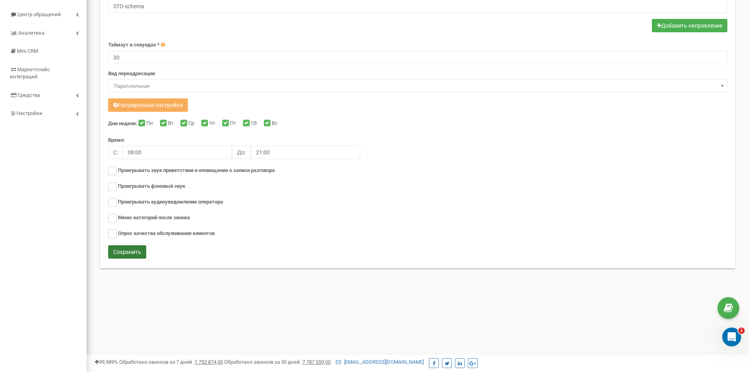
click at [129, 252] on button "Сохранить" at bounding box center [127, 251] width 38 height 13
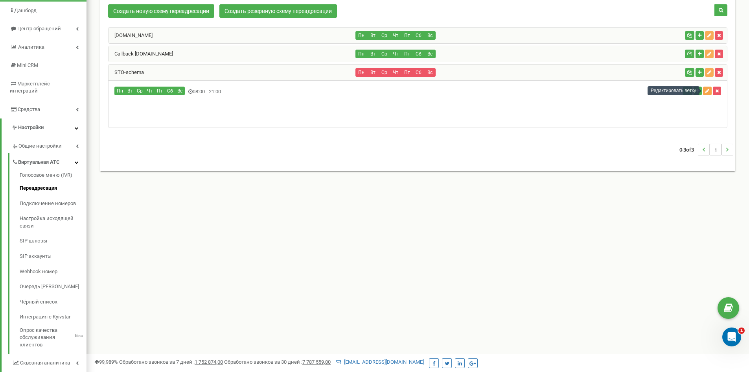
click at [709, 90] on icon "button" at bounding box center [708, 90] width 4 height 5
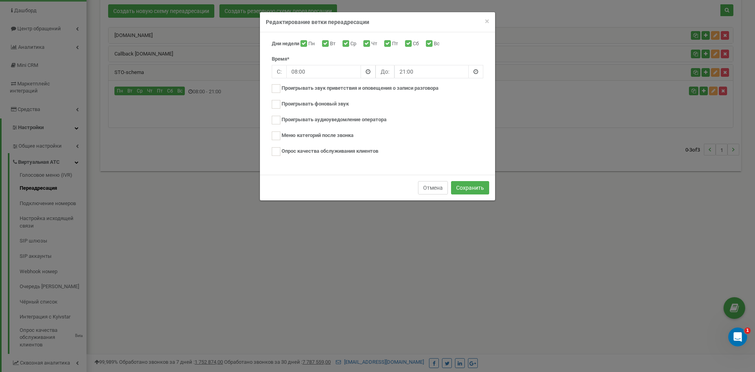
click at [434, 187] on button "Отмена" at bounding box center [433, 187] width 30 height 13
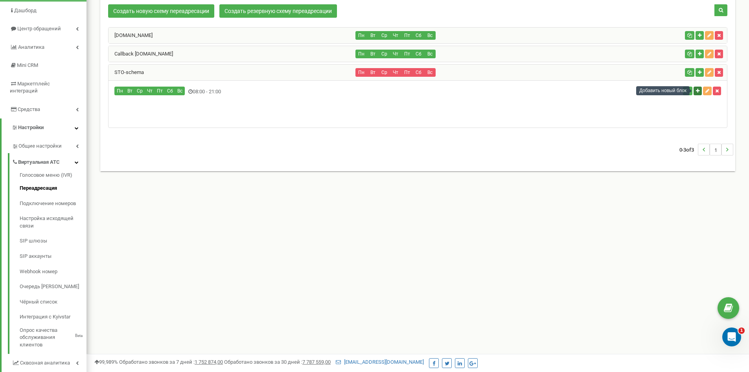
click at [696, 91] on icon "button" at bounding box center [698, 90] width 4 height 5
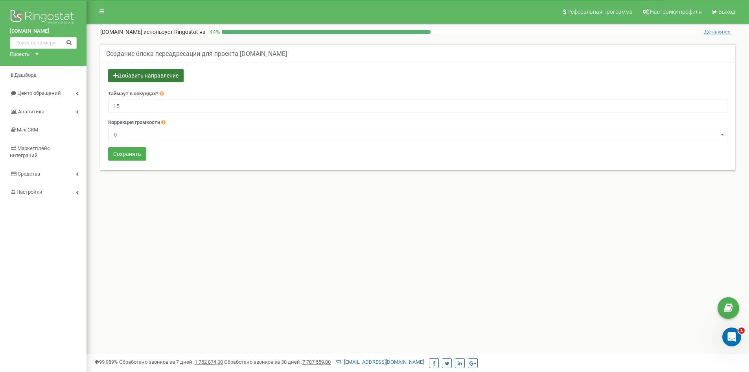
click at [158, 76] on button "Добавить направление" at bounding box center [146, 75] width 76 height 13
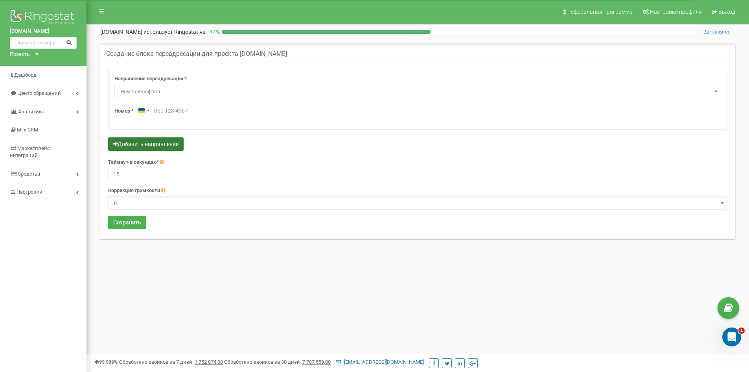
click at [158, 144] on button "Добавить направление" at bounding box center [146, 143] width 76 height 13
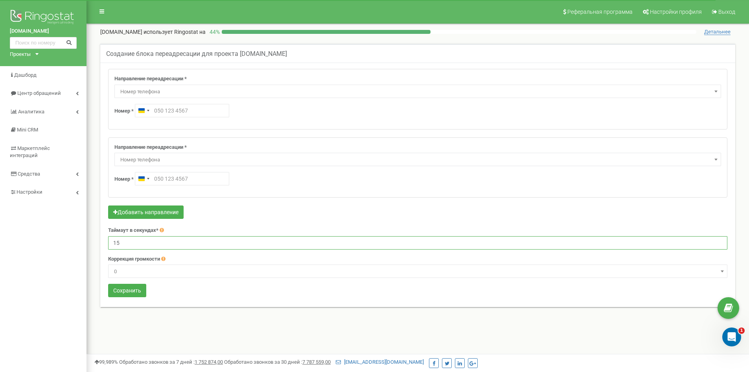
drag, startPoint x: 134, startPoint y: 246, endPoint x: 111, endPoint y: 244, distance: 23.3
click at [111, 244] on input "15" at bounding box center [417, 242] width 619 height 13
type input "30"
click at [154, 83] on div "Направление переадресации * Не использовать Голосовая почта Голосовое меню (IVR…" at bounding box center [417, 86] width 607 height 23
click at [151, 86] on span "Номер телефона" at bounding box center [417, 91] width 601 height 11
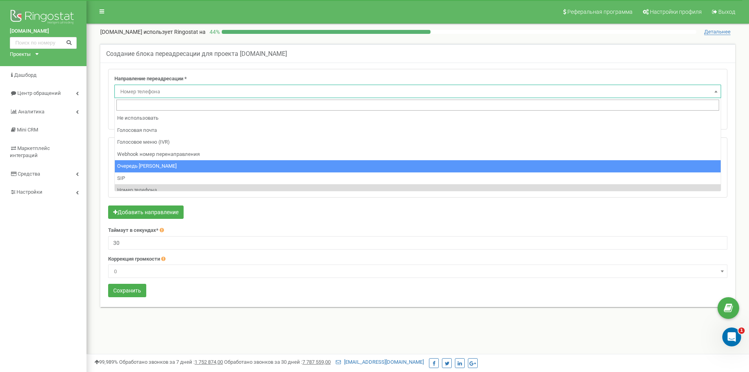
scroll to position [53, 0]
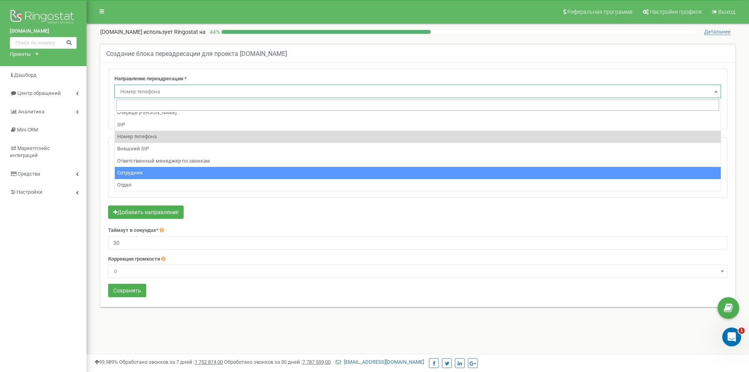
select select "Employee"
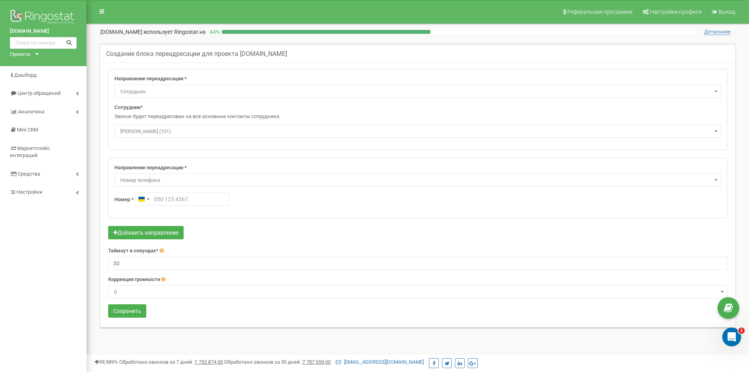
click at [157, 131] on span "Валентин Бартыш (101)" at bounding box center [417, 131] width 601 height 11
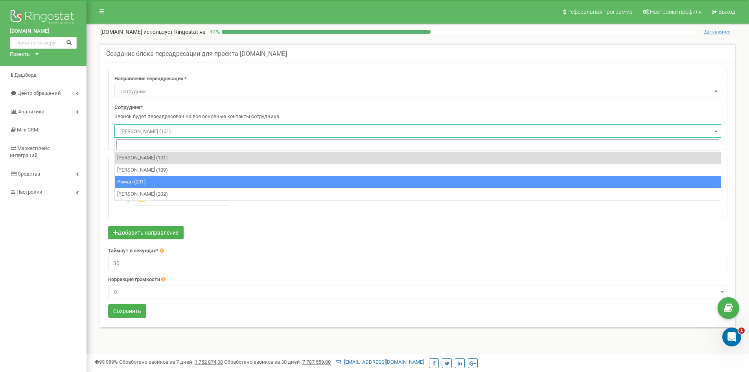
select select "485691"
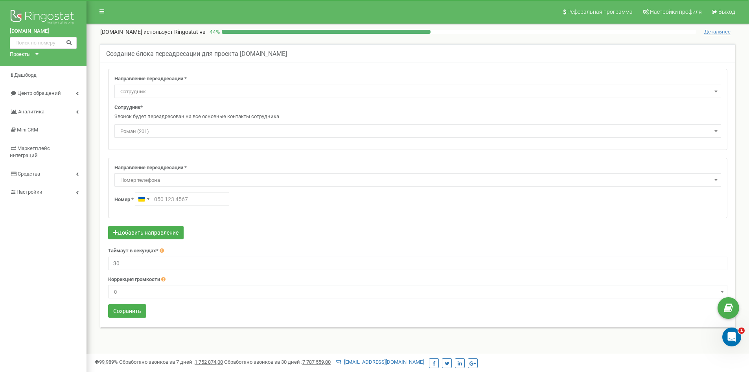
click at [162, 178] on span "Номер телефона" at bounding box center [417, 180] width 601 height 11
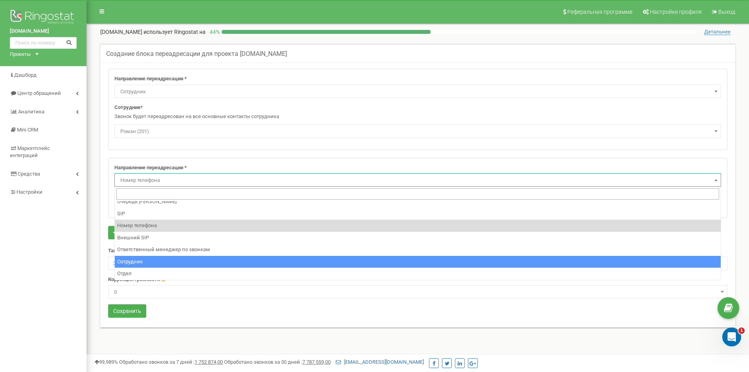
select select "Employee"
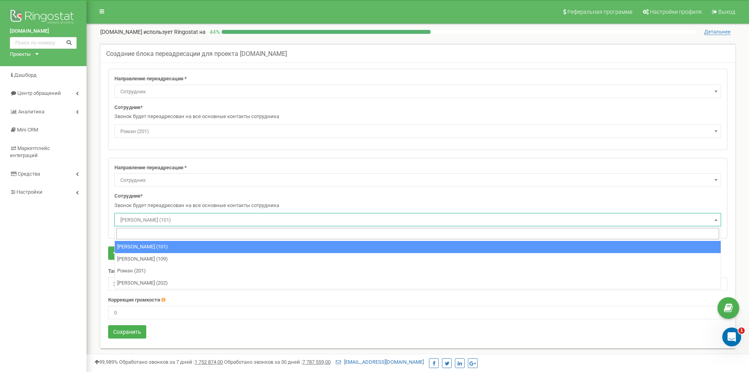
click at [156, 220] on span "[PERSON_NAME] (101)" at bounding box center [417, 219] width 601 height 11
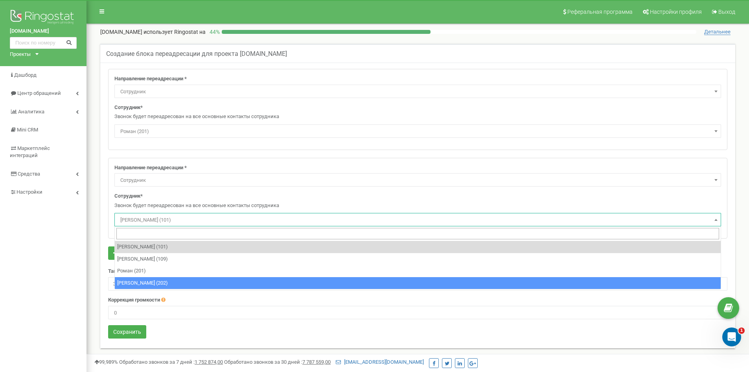
select select "485696"
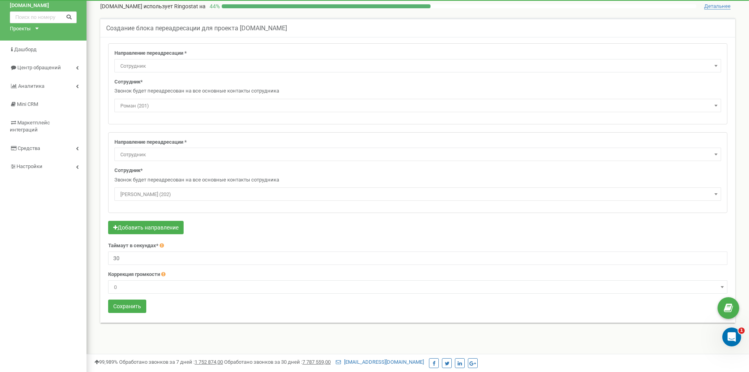
scroll to position [39, 0]
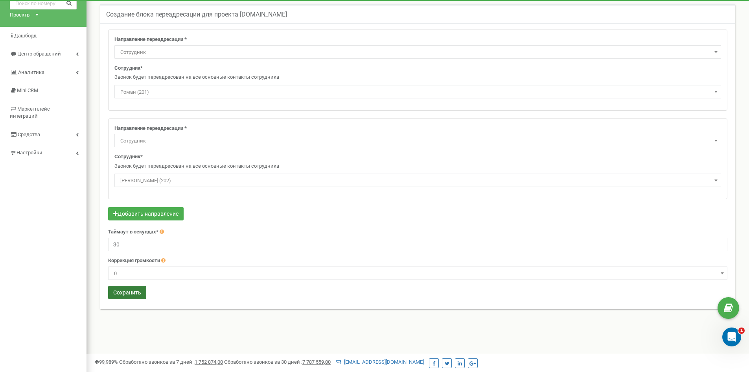
click at [123, 295] on button "Сохранить" at bounding box center [127, 292] width 38 height 13
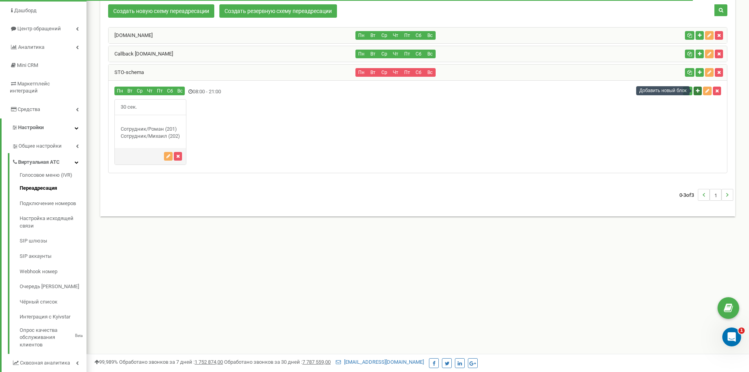
click at [698, 92] on icon "button" at bounding box center [698, 90] width 4 height 5
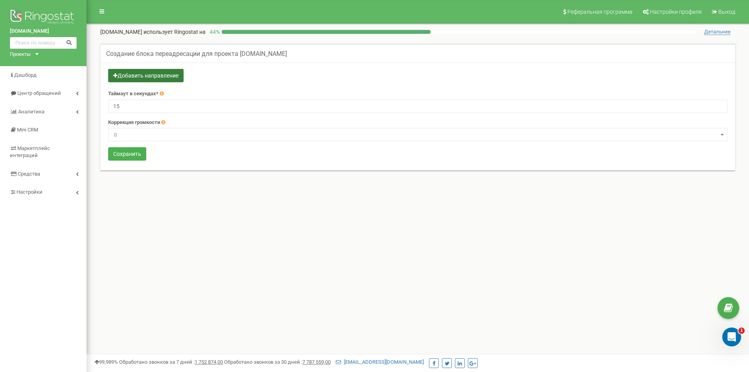
click at [146, 74] on button "Добавить направление" at bounding box center [146, 75] width 76 height 13
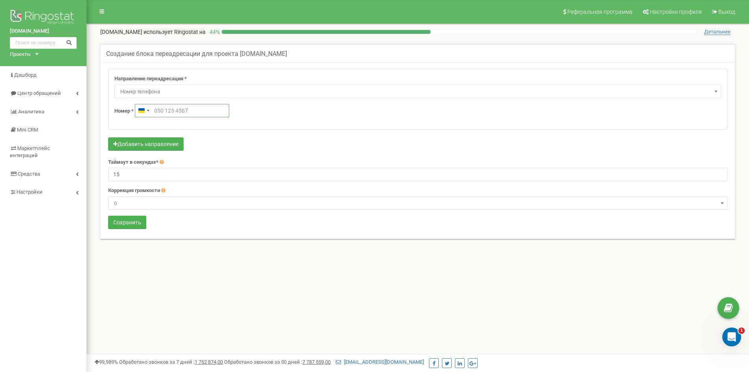
click at [169, 112] on input "text" at bounding box center [182, 110] width 94 height 13
paste input "068 144 5454"
click at [154, 111] on input "068 144 5454" at bounding box center [182, 110] width 94 height 13
type input "[PHONE_NUMBER]"
click at [133, 219] on button "Сохранить" at bounding box center [127, 222] width 38 height 13
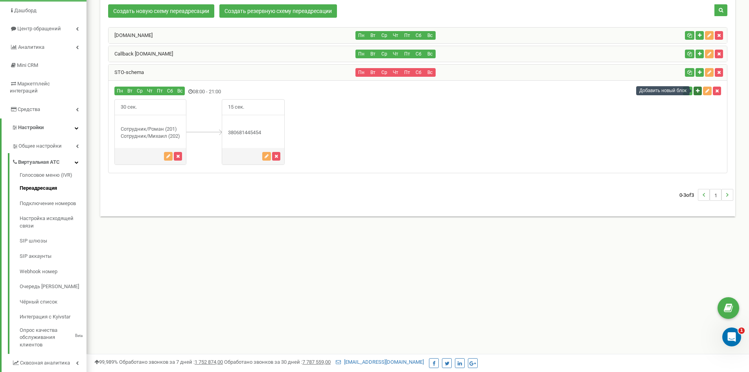
click at [697, 91] on icon "button" at bounding box center [698, 90] width 4 height 5
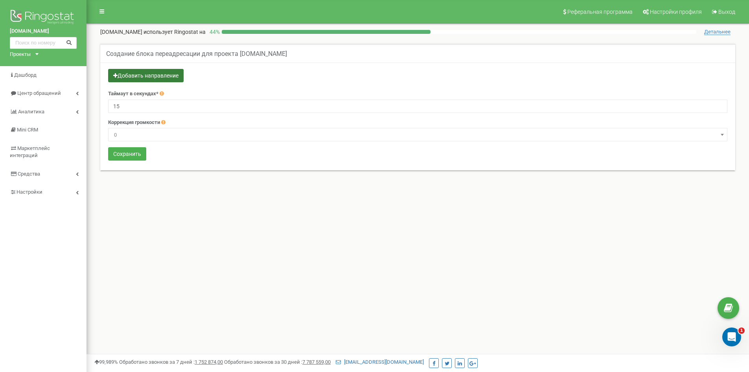
click at [134, 76] on button "Добавить направление" at bounding box center [146, 75] width 76 height 13
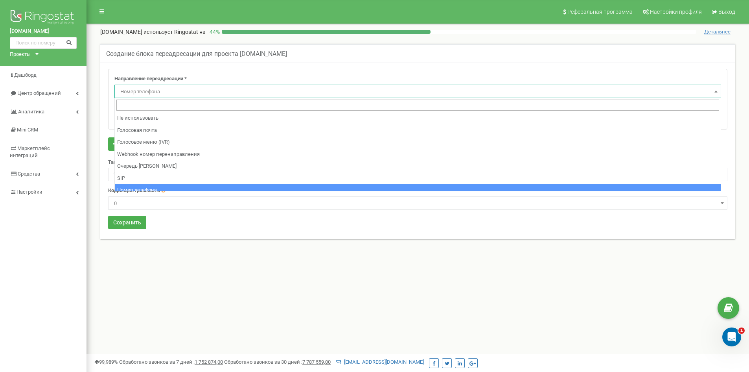
click at [149, 90] on span "Номер телефона" at bounding box center [417, 91] width 601 height 11
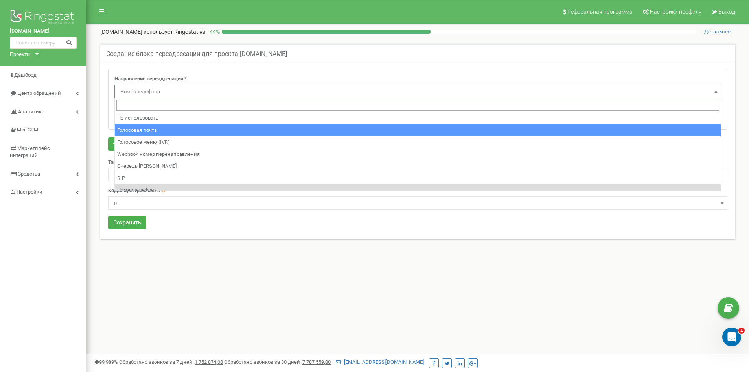
select select "Voicemail"
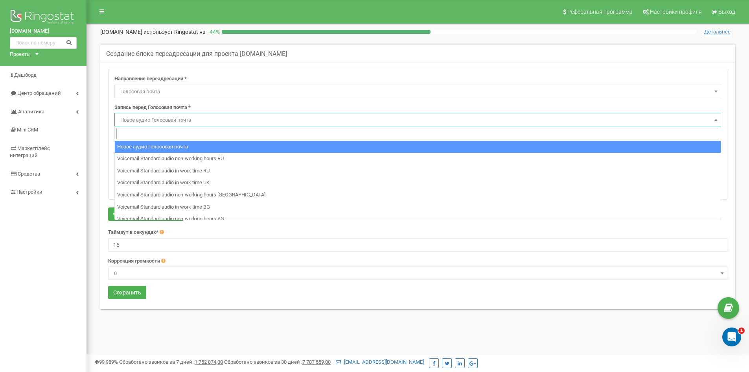
click at [155, 121] on span "Новое аудио Голосовая почта" at bounding box center [417, 119] width 601 height 11
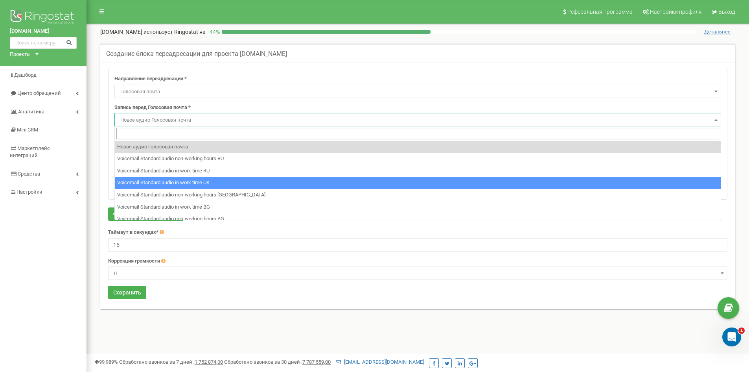
select select "18504"
type input "Voicemail Standard audio in work time UK"
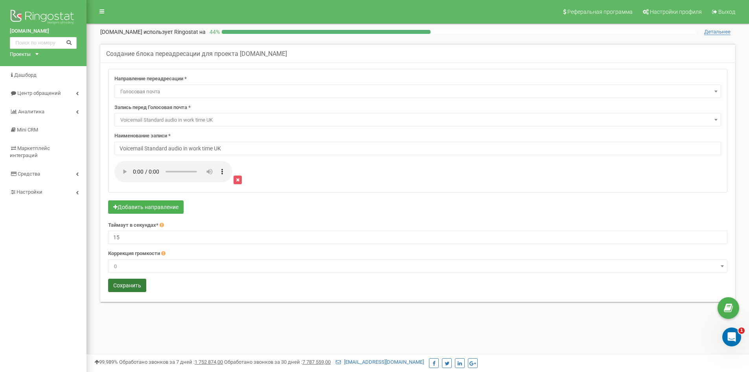
click at [125, 284] on button "Сохранить" at bounding box center [127, 284] width 38 height 13
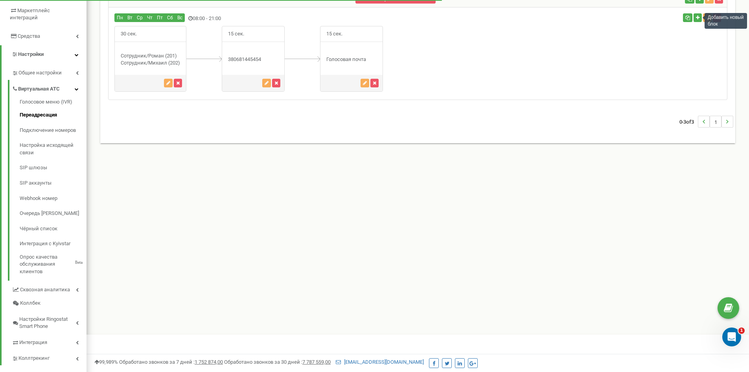
scroll to position [64, 0]
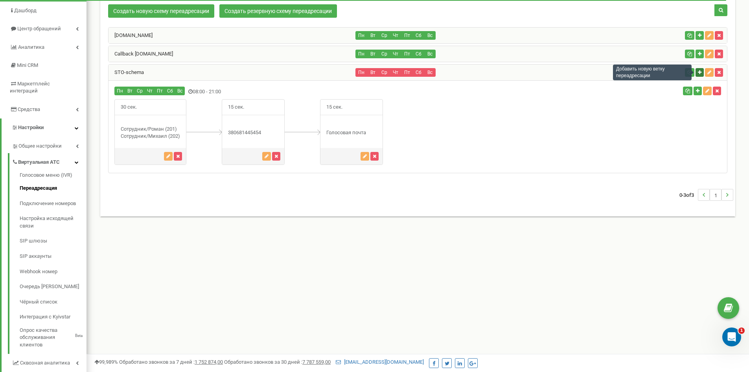
click at [699, 73] on icon "button" at bounding box center [700, 72] width 4 height 5
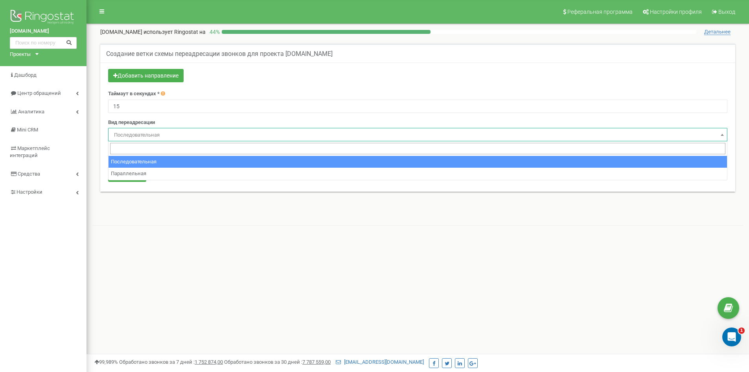
click at [158, 132] on span "Последовательная" at bounding box center [418, 134] width 614 height 11
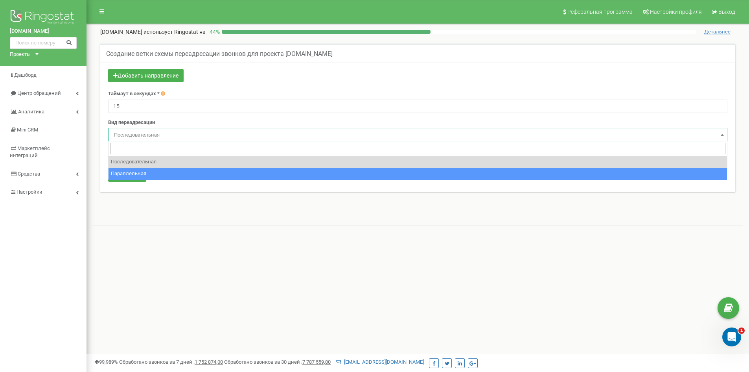
select select "parallel"
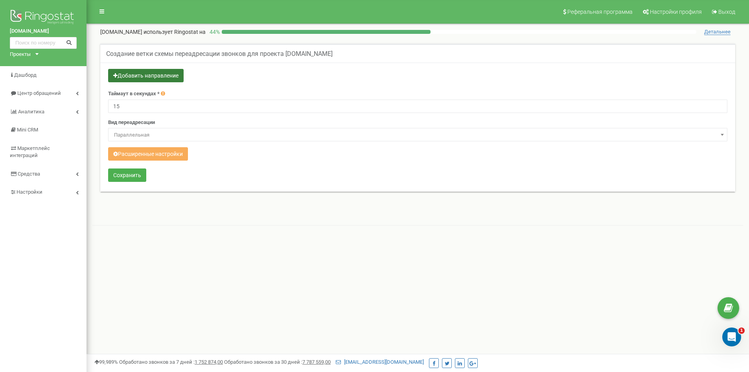
click at [156, 78] on button "Добавить направление" at bounding box center [146, 75] width 76 height 13
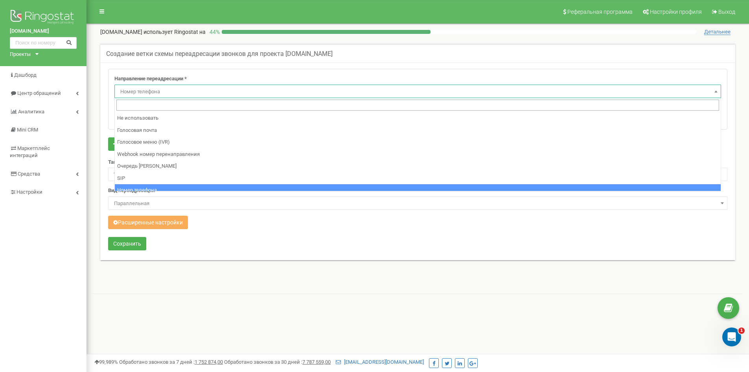
click at [162, 93] on span "Номер телефона" at bounding box center [417, 91] width 601 height 11
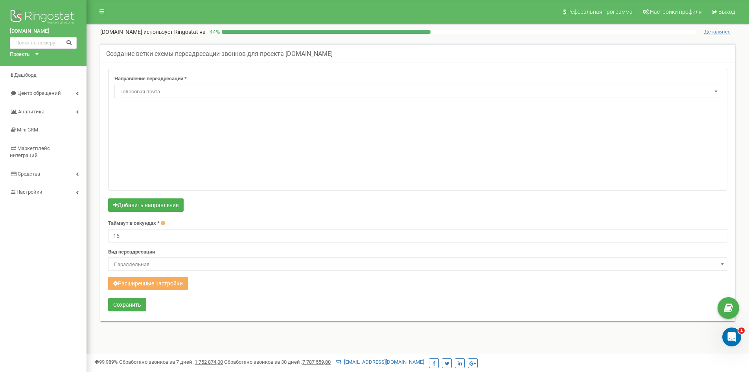
select select "Voicemail"
click at [171, 120] on span "Новое аудио Голосовая почта" at bounding box center [420, 119] width 595 height 11
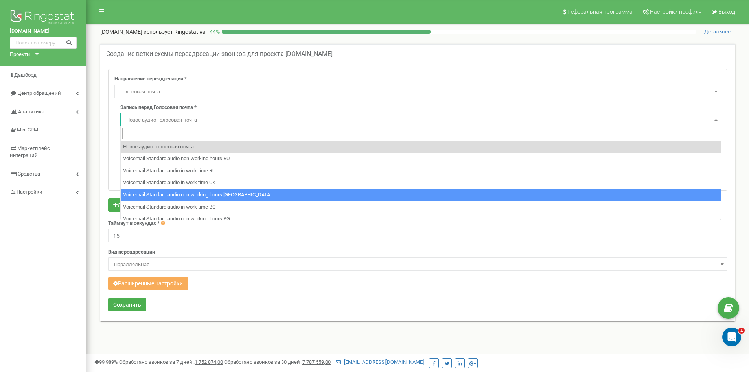
select select "18509"
type input "Voicemail Standard audio non-working hours [GEOGRAPHIC_DATA]"
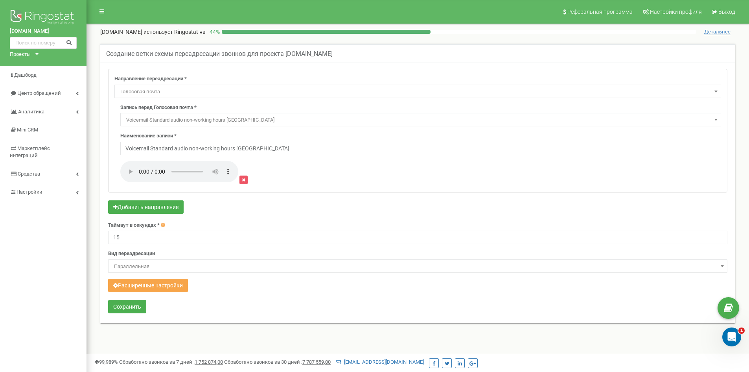
click at [150, 285] on button "Расширенные настройки" at bounding box center [148, 284] width 80 height 13
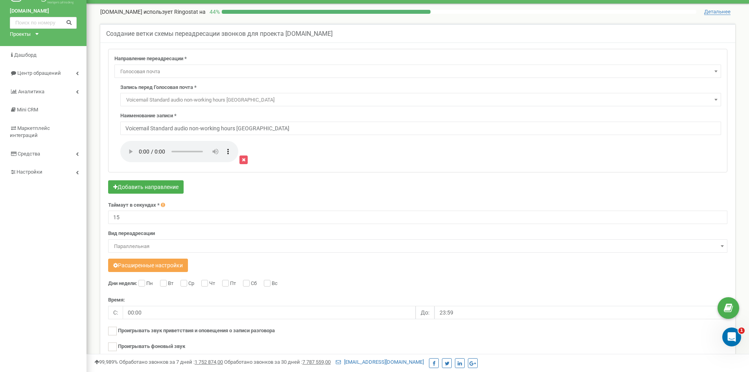
scroll to position [39, 0]
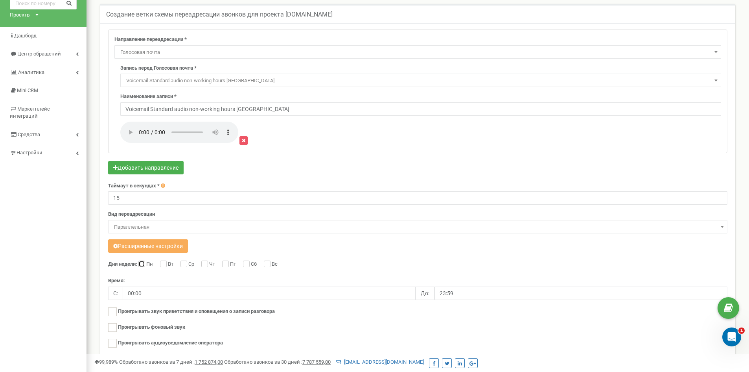
click at [144, 263] on input "Пн" at bounding box center [140, 264] width 5 height 5
checkbox input "true"
click at [168, 266] on label "Вт" at bounding box center [171, 264] width 7 height 8
click at [165, 266] on input "Вт" at bounding box center [162, 264] width 5 height 5
checkbox input "true"
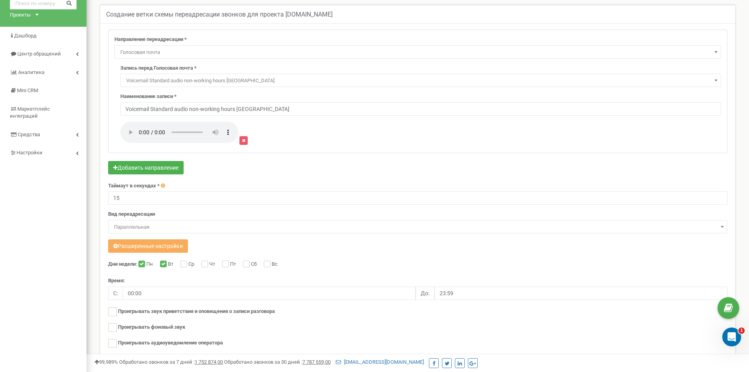
click at [189, 265] on label "Ср" at bounding box center [192, 264] width 8 height 8
click at [186, 265] on input "Ср" at bounding box center [183, 264] width 5 height 5
checkbox input "true"
click at [205, 264] on input "Чт" at bounding box center [203, 264] width 5 height 5
checkbox input "true"
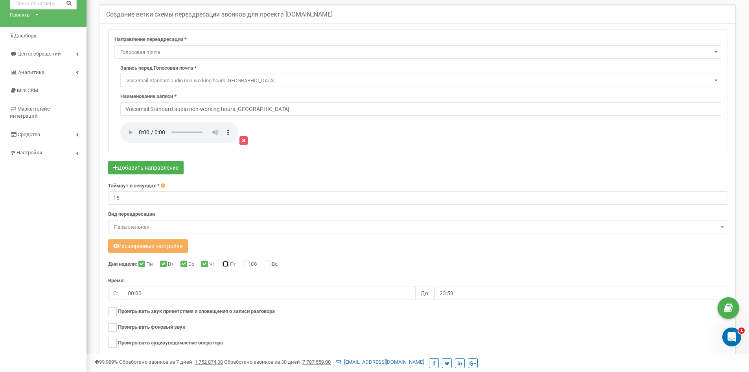
click at [227, 264] on input "Пт" at bounding box center [224, 264] width 5 height 5
checkbox input "true"
click at [248, 264] on input "Сб" at bounding box center [245, 264] width 5 height 5
checkbox input "true"
click at [272, 264] on label "Вс" at bounding box center [276, 264] width 8 height 8
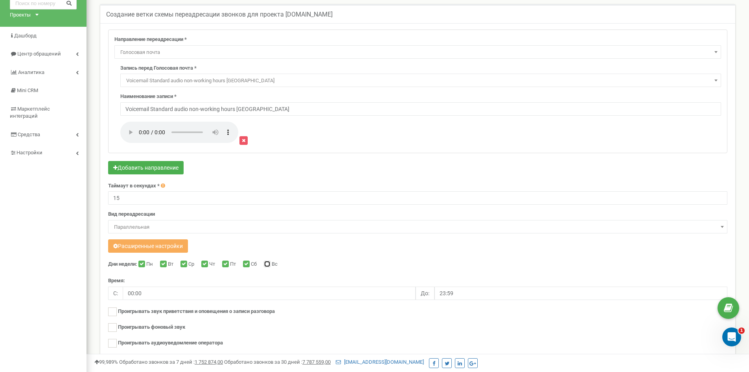
click at [269, 264] on input "Вс" at bounding box center [266, 264] width 5 height 5
checkbox input "true"
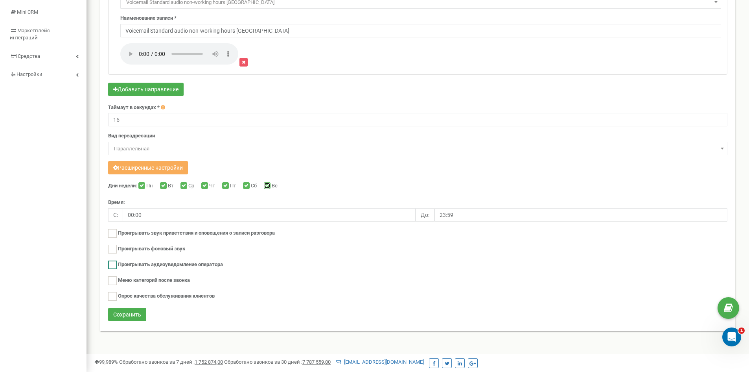
scroll to position [118, 0]
click at [151, 213] on input "00:00" at bounding box center [269, 214] width 293 height 13
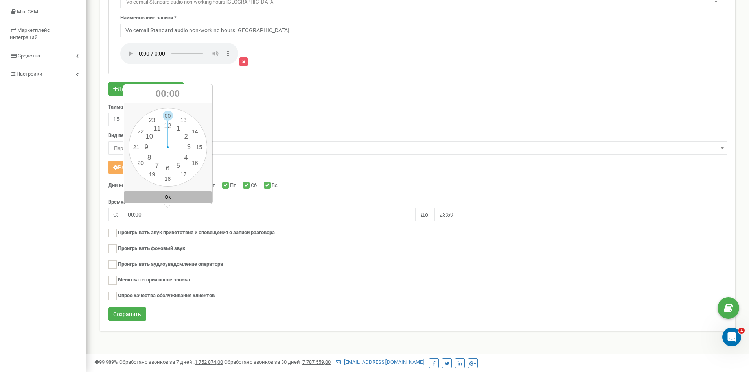
click at [168, 194] on button "Ok" at bounding box center [168, 197] width 88 height 12
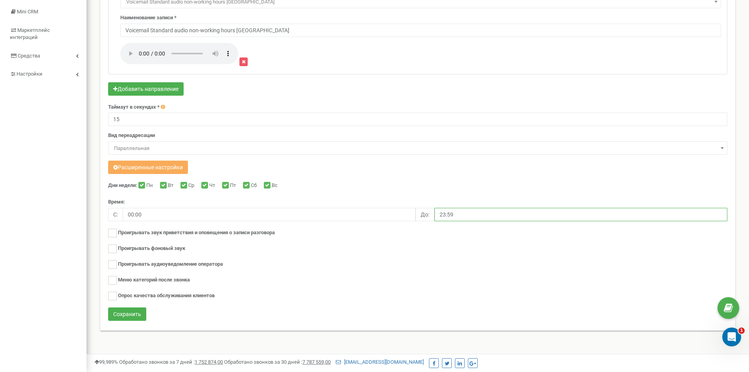
click at [459, 214] on input "23:59" at bounding box center [581, 214] width 293 height 13
click at [464, 157] on div "00 1 2 3 4 5 6 7 8 9 10 11 12 13 14 15 16 17 18 19 20 21 22 23 00 05 10 15 20 2…" at bounding box center [479, 147] width 79 height 79
click at [481, 114] on div "00 1 2 3 4 5 6 7 8 9 10 11 12 13 14 15 16 17 18 19 20 21 22 23 00 05 10 15 20 2…" at bounding box center [479, 147] width 79 height 79
click at [479, 114] on div "00 1 2 3 4 5 6 7 8 9 10 11 12 13 14 15 16 17 18 19 20 21 22 23 00 05 10 15 20 2…" at bounding box center [479, 147] width 79 height 79
click at [478, 195] on button "Ok" at bounding box center [479, 197] width 88 height 12
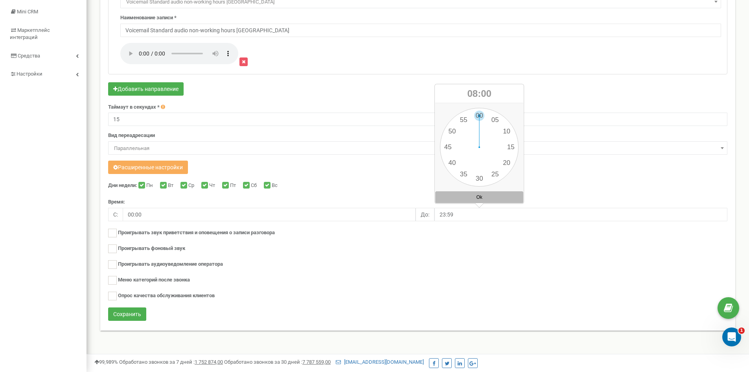
type input "08:00"
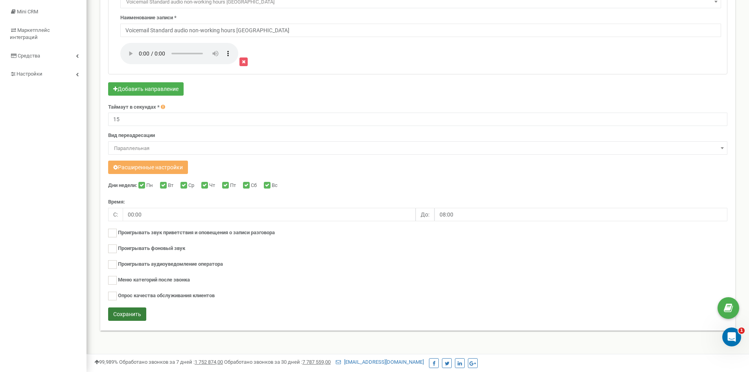
click at [128, 314] on button "Сохранить" at bounding box center [127, 313] width 38 height 13
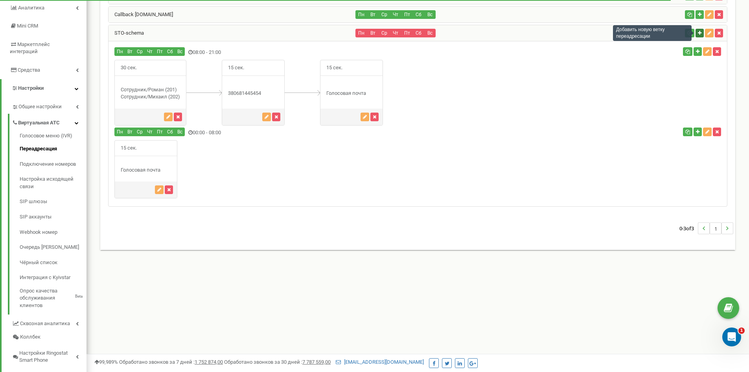
click at [700, 33] on icon "button" at bounding box center [700, 33] width 4 height 5
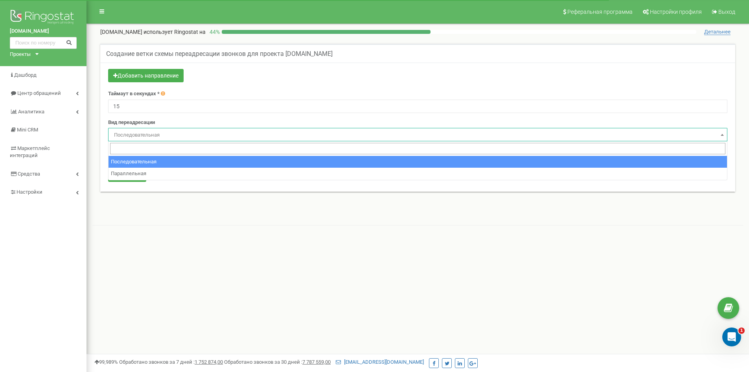
click at [142, 131] on span "Последовательная" at bounding box center [418, 134] width 614 height 11
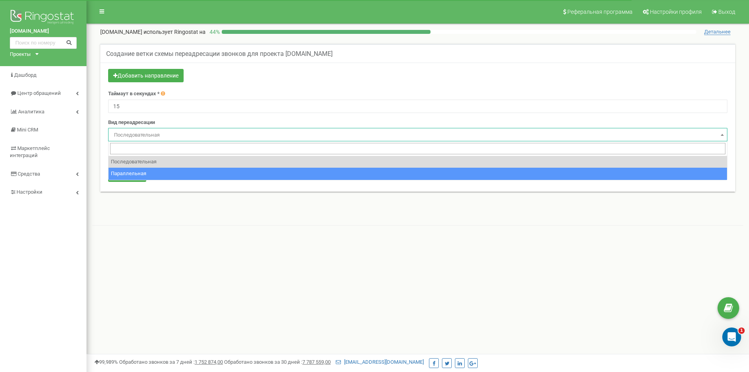
select select "parallel"
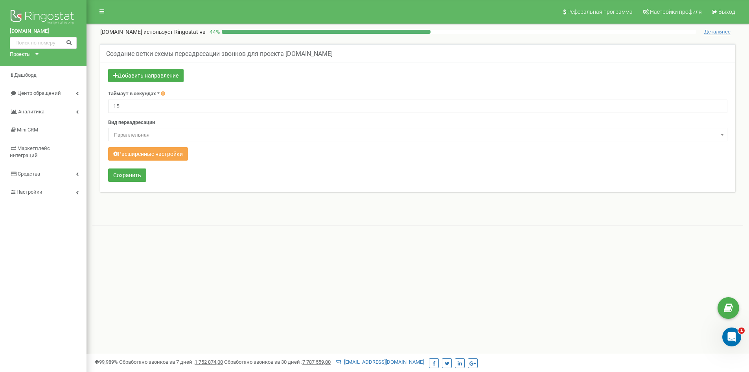
click at [138, 154] on button "Расширенные настройки" at bounding box center [148, 153] width 80 height 13
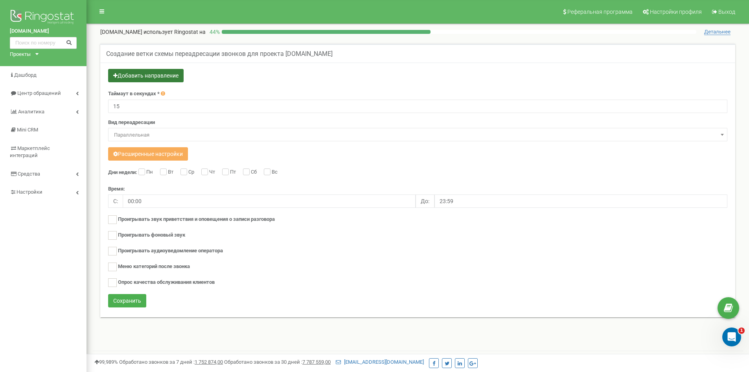
click at [158, 78] on button "Добавить направление" at bounding box center [146, 75] width 76 height 13
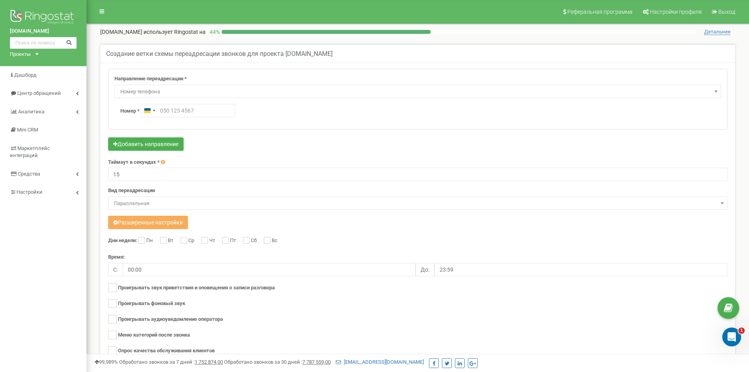
click at [147, 91] on span "Номер телефона" at bounding box center [417, 91] width 601 height 11
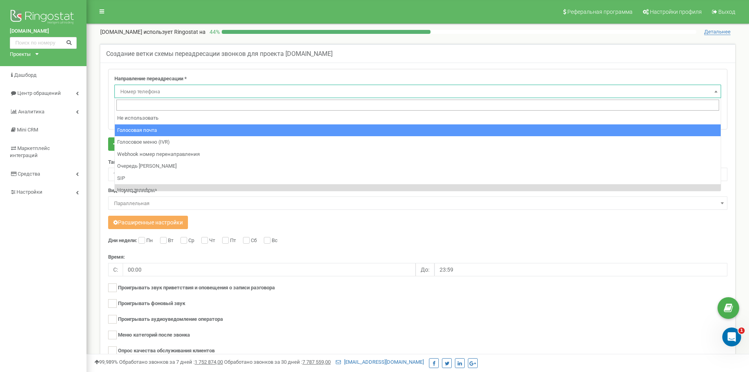
select select "Voicemail"
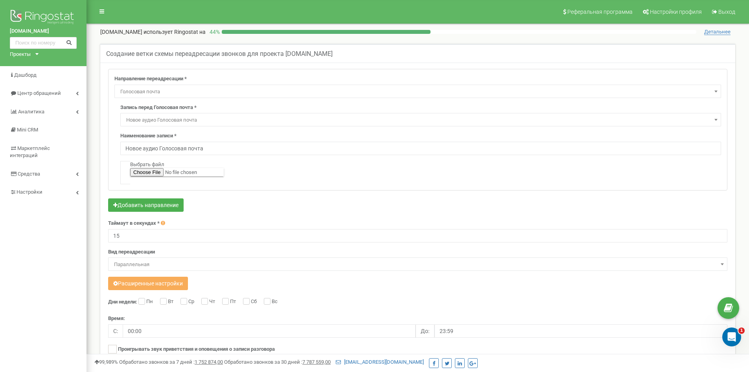
click at [165, 120] on span "Новое аудио Голосовая почта" at bounding box center [420, 119] width 595 height 11
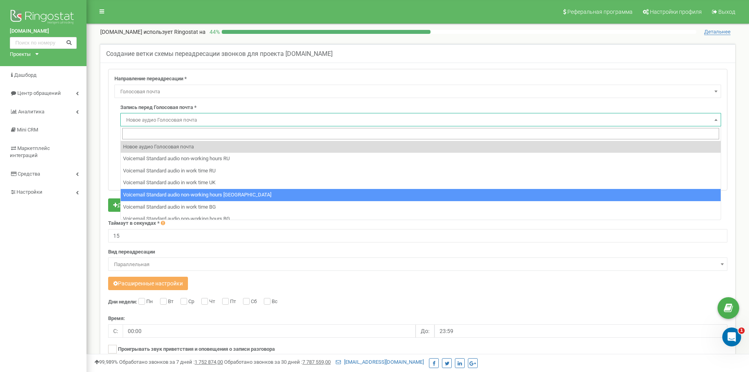
select select "18509"
type input "Voicemail Standard audio non-working hours [GEOGRAPHIC_DATA]"
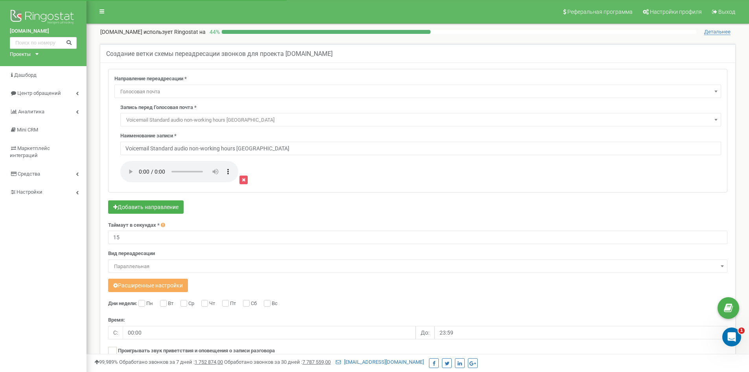
scroll to position [39, 0]
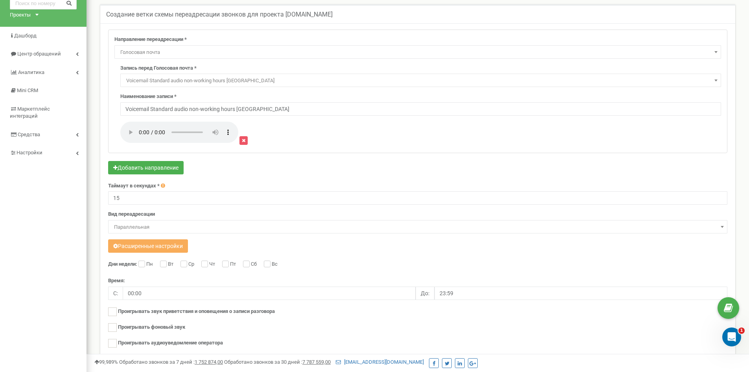
click at [146, 261] on label "Пн" at bounding box center [150, 264] width 9 height 8
click at [144, 262] on input "Пн" at bounding box center [140, 264] width 5 height 5
checkbox input "true"
click at [168, 263] on label "Вт" at bounding box center [171, 264] width 7 height 8
click at [165, 263] on input "Вт" at bounding box center [162, 264] width 5 height 5
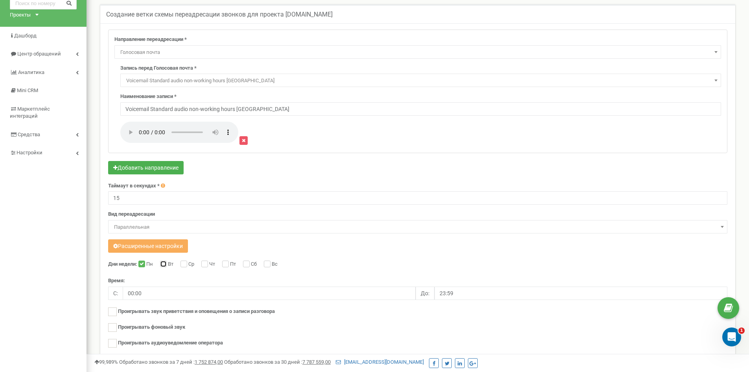
checkbox input "true"
click at [183, 265] on input "Ср" at bounding box center [183, 264] width 5 height 5
checkbox input "true"
click at [206, 264] on input "Чт" at bounding box center [203, 264] width 5 height 5
checkbox input "true"
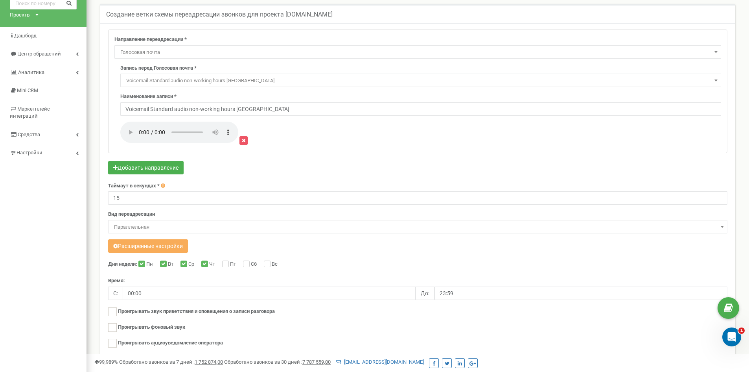
click at [230, 264] on label "Пт" at bounding box center [234, 264] width 8 height 8
click at [227, 264] on input "Пт" at bounding box center [224, 264] width 5 height 5
checkbox input "true"
click at [248, 264] on input "Сб" at bounding box center [245, 264] width 5 height 5
checkbox input "true"
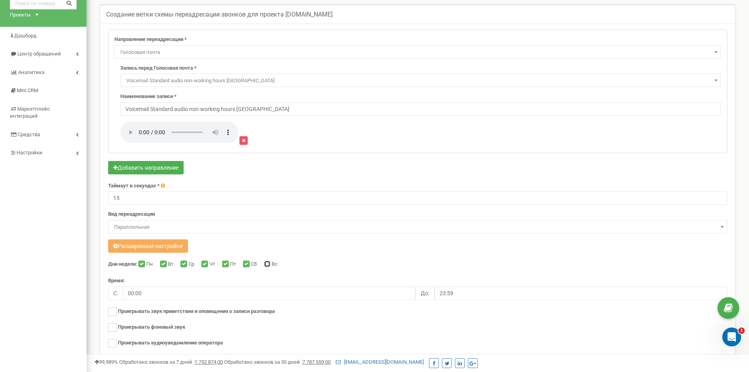
click at [269, 264] on input "Вс" at bounding box center [266, 264] width 5 height 5
checkbox input "true"
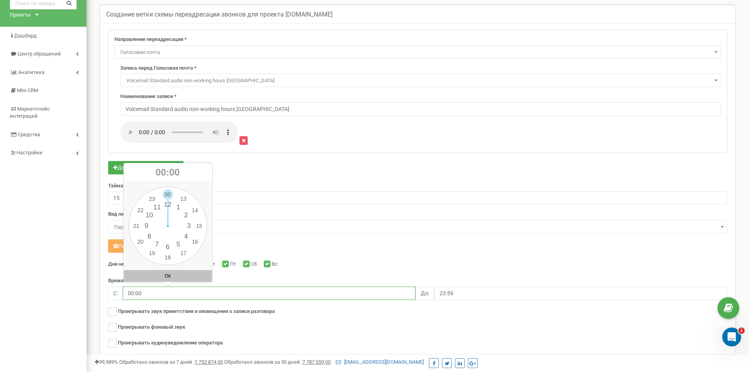
click at [137, 290] on input "00:00" at bounding box center [269, 292] width 293 height 13
click at [136, 225] on div "00 1 2 3 4 5 6 7 8 9 10 11 12 13 14 15 16 17 18 19 20 21 22 23 00 05 10 15 20 2…" at bounding box center [168, 225] width 79 height 79
click at [167, 193] on div "00 1 2 3 4 5 6 7 8 9 10 11 12 13 14 15 16 17 18 19 20 21 22 23 00 05 10 15 20 2…" at bounding box center [168, 225] width 79 height 79
click at [167, 274] on button "Ok" at bounding box center [168, 276] width 88 height 12
type input "21:00"
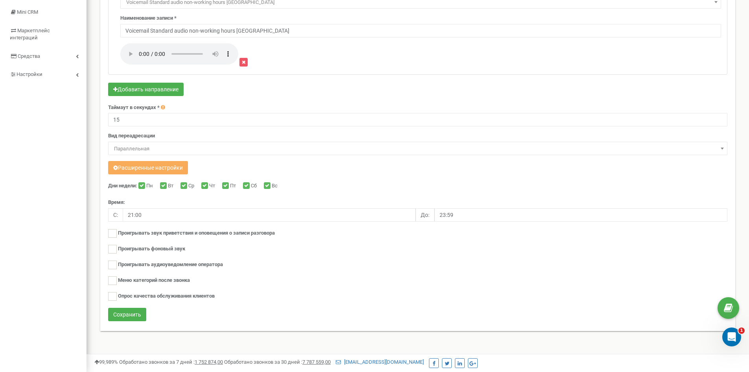
scroll to position [118, 0]
click at [125, 313] on button "Сохранить" at bounding box center [127, 313] width 38 height 13
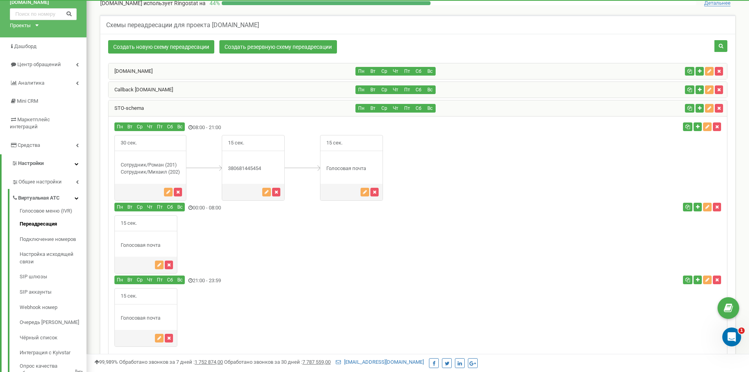
scroll to position [25, 0]
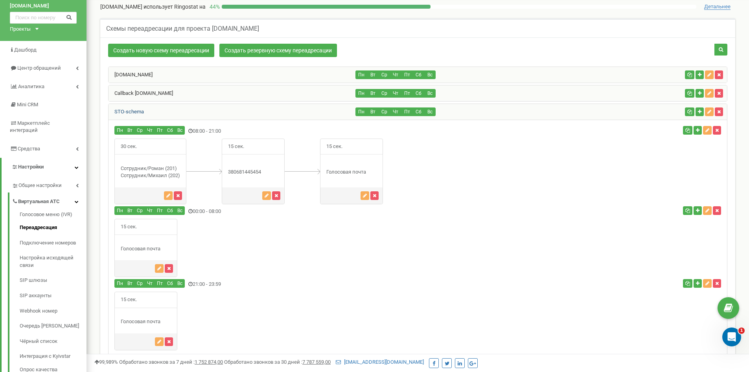
click at [140, 111] on link "STO-schema" at bounding box center [126, 112] width 35 height 6
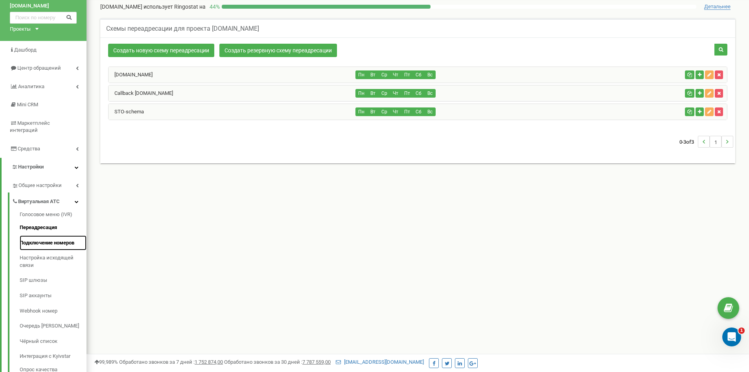
click at [50, 235] on link "Подключение номеров" at bounding box center [53, 242] width 67 height 15
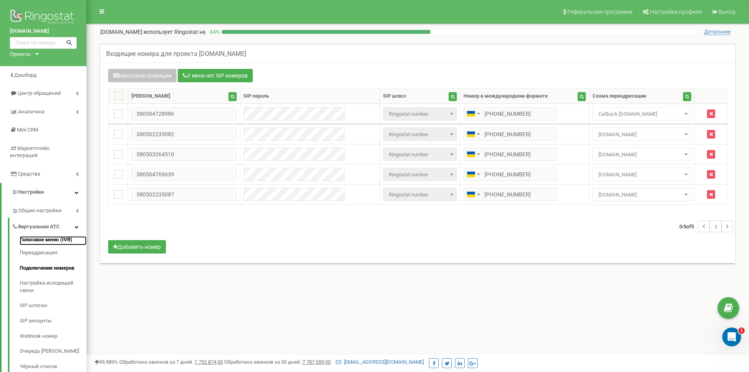
click at [31, 236] on link "Голосовое меню (IVR)" at bounding box center [53, 240] width 67 height 9
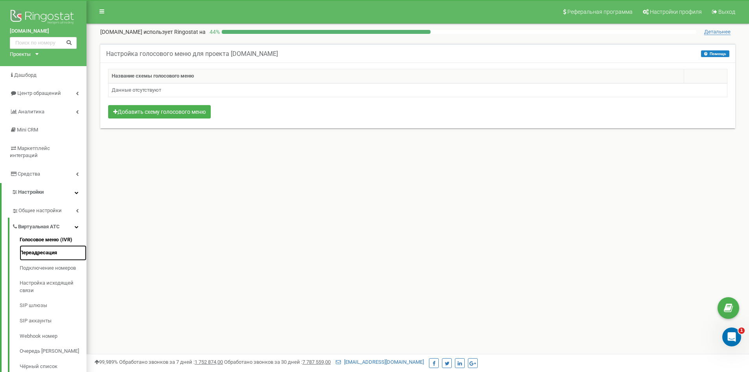
click at [44, 245] on link "Переадресация" at bounding box center [53, 252] width 67 height 15
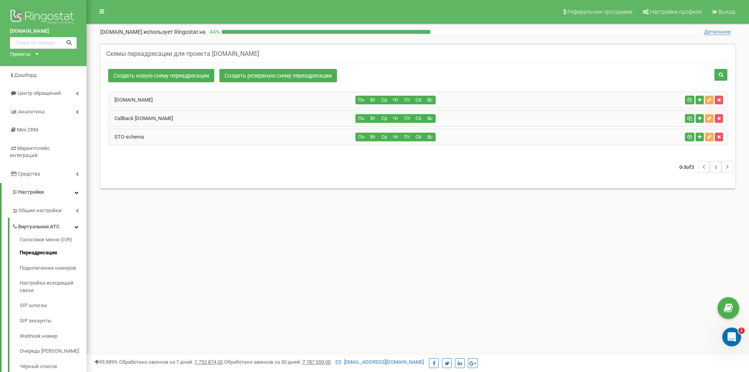
click at [173, 166] on div "0-3 of 3 1" at bounding box center [417, 167] width 631 height 28
click at [46, 263] on link "Подключение номеров" at bounding box center [53, 267] width 67 height 15
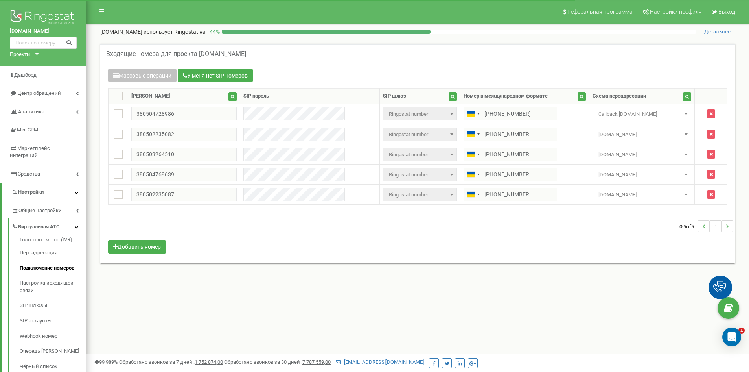
click at [329, 58] on div "Входящие номера для проекта allforcar.com.ua" at bounding box center [417, 53] width 635 height 19
click at [309, 56] on div "Входящие номера для проекта allforcar.com.ua" at bounding box center [417, 53] width 635 height 19
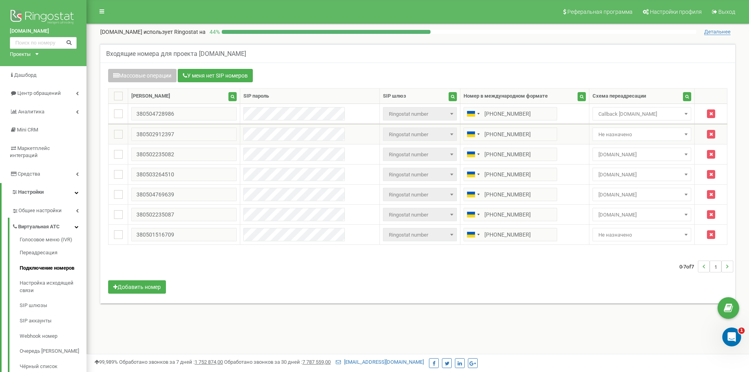
click at [619, 137] on span "Не назначено" at bounding box center [641, 134] width 93 height 11
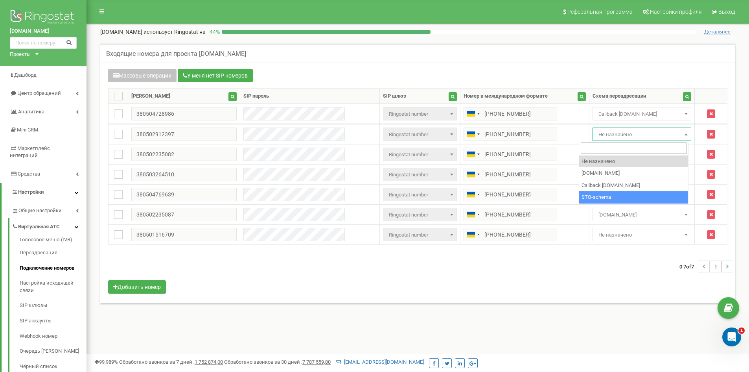
select select "263281"
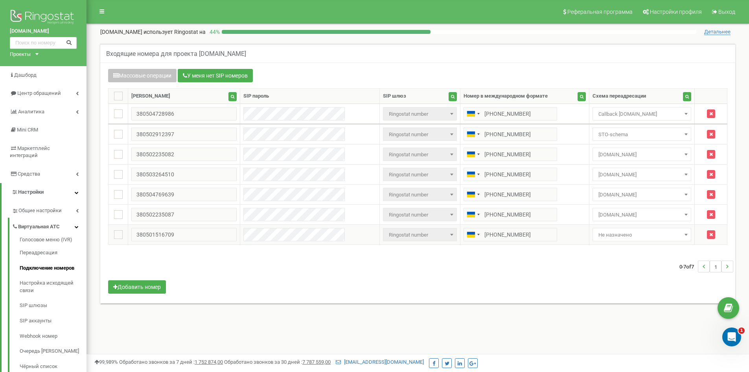
click at [599, 235] on span "Не назначено" at bounding box center [641, 234] width 93 height 11
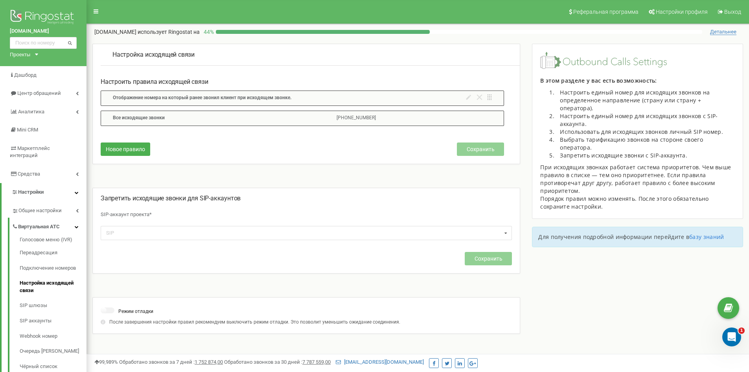
click at [354, 120] on p "[PHONE_NUMBER]" at bounding box center [356, 117] width 39 height 7
click at [346, 118] on p "[PHONE_NUMBER]" at bounding box center [356, 117] width 39 height 7
click at [354, 119] on p "[PHONE_NUMBER]" at bounding box center [356, 117] width 39 height 7
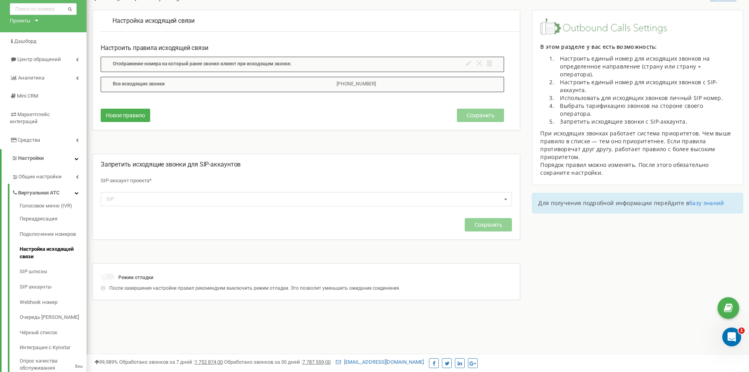
scroll to position [25, 0]
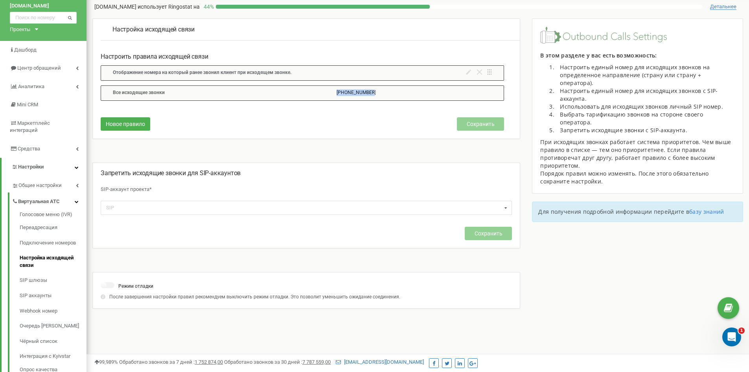
drag, startPoint x: 339, startPoint y: 92, endPoint x: 385, endPoint y: 92, distance: 46.8
click at [385, 92] on div "Все исходящие звонки [PHONE_NUMBER]" at bounding box center [303, 92] width 404 height 15
copy p "[PHONE_NUMBER]"
